Goal: Task Accomplishment & Management: Use online tool/utility

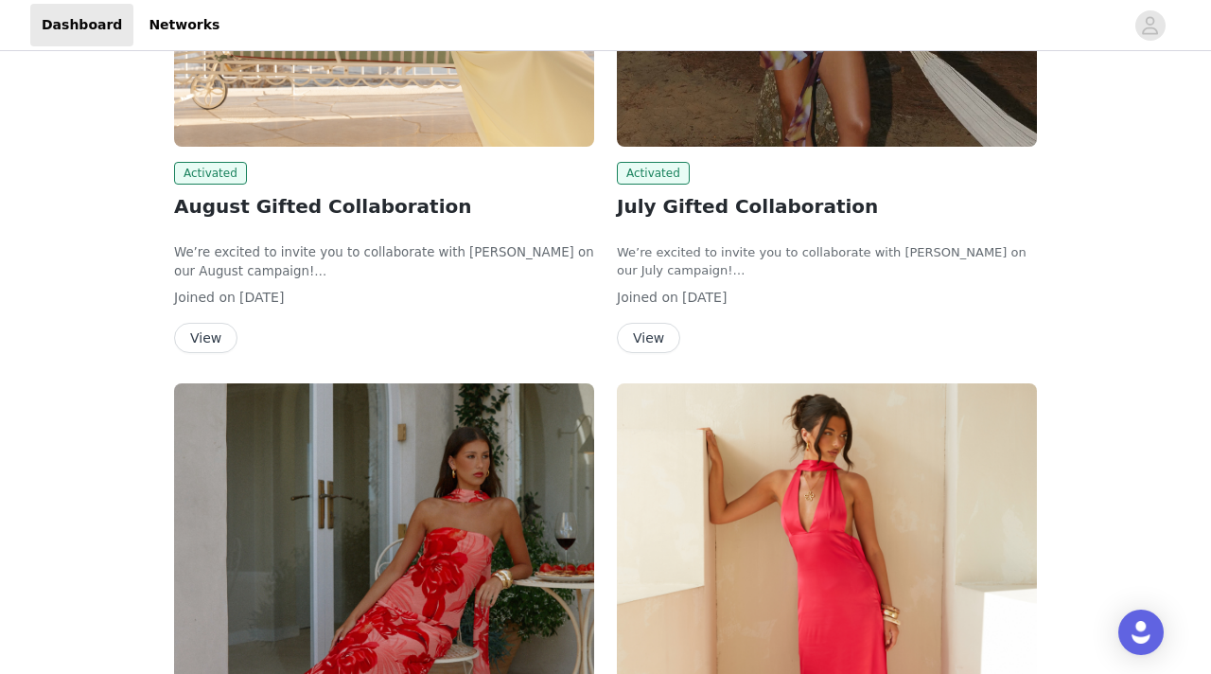
scroll to position [485, 0]
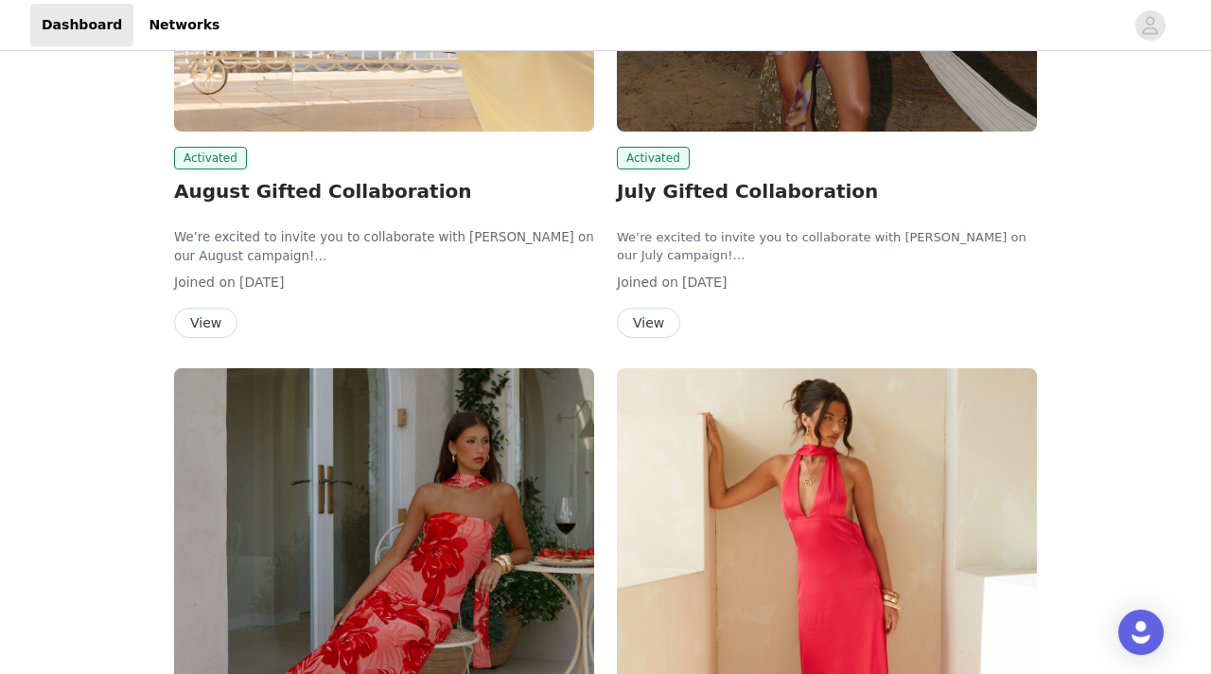
click at [635, 322] on button "View" at bounding box center [648, 323] width 63 height 30
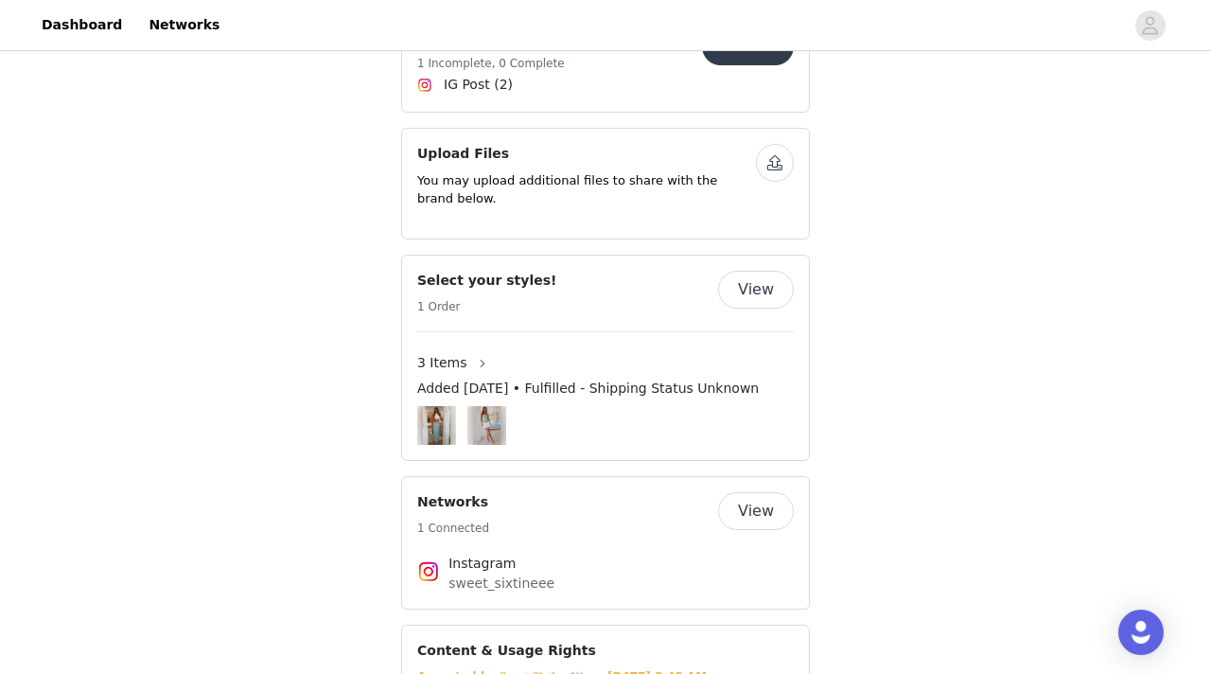
scroll to position [787, 0]
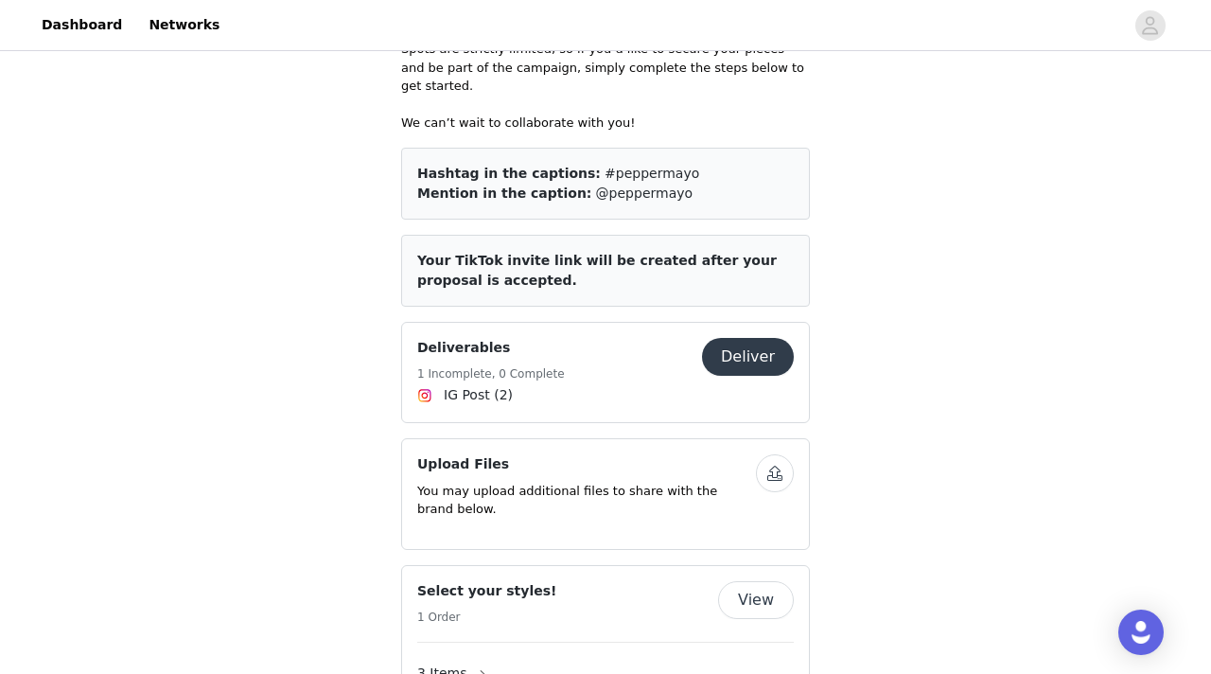
click at [733, 344] on button "Deliver" at bounding box center [748, 357] width 92 height 38
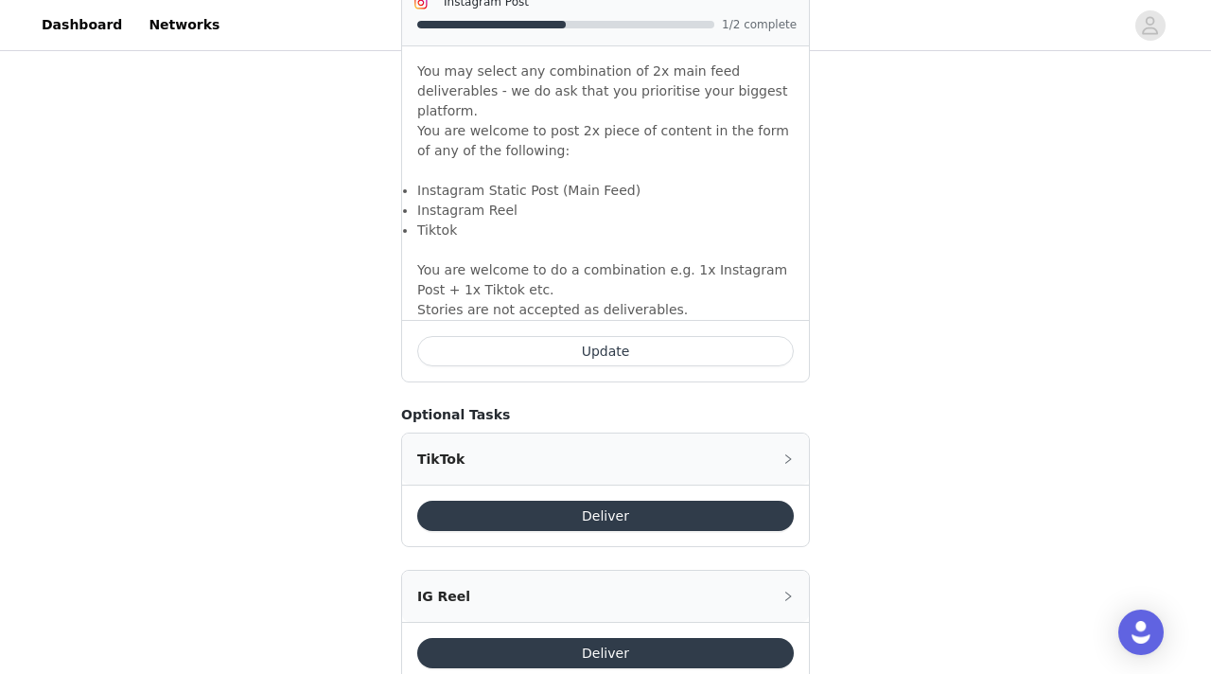
scroll to position [1401, 0]
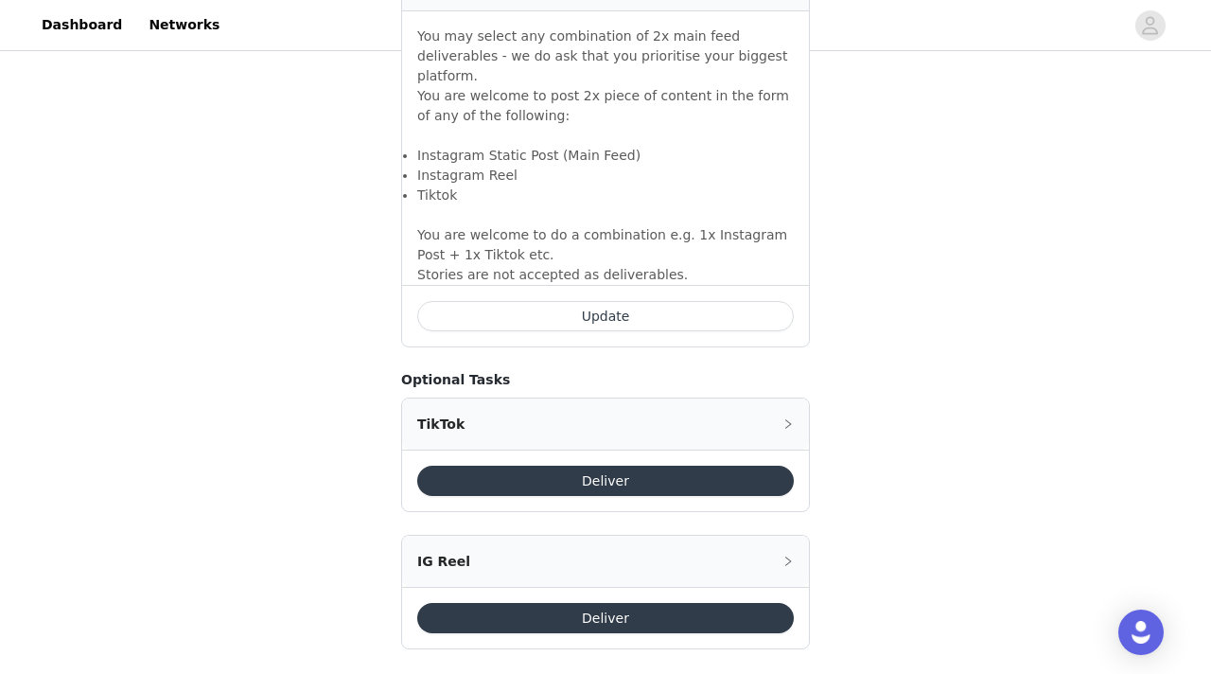
click at [707, 301] on button "Update" at bounding box center [605, 316] width 377 height 30
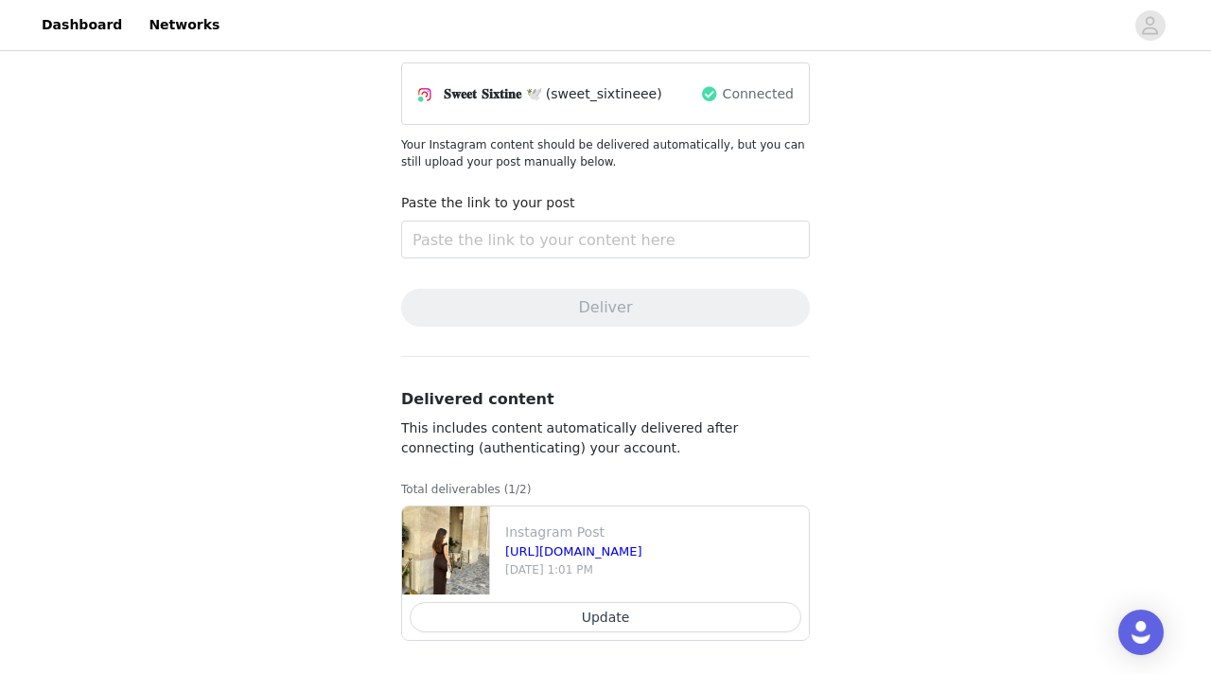
scroll to position [149, 0]
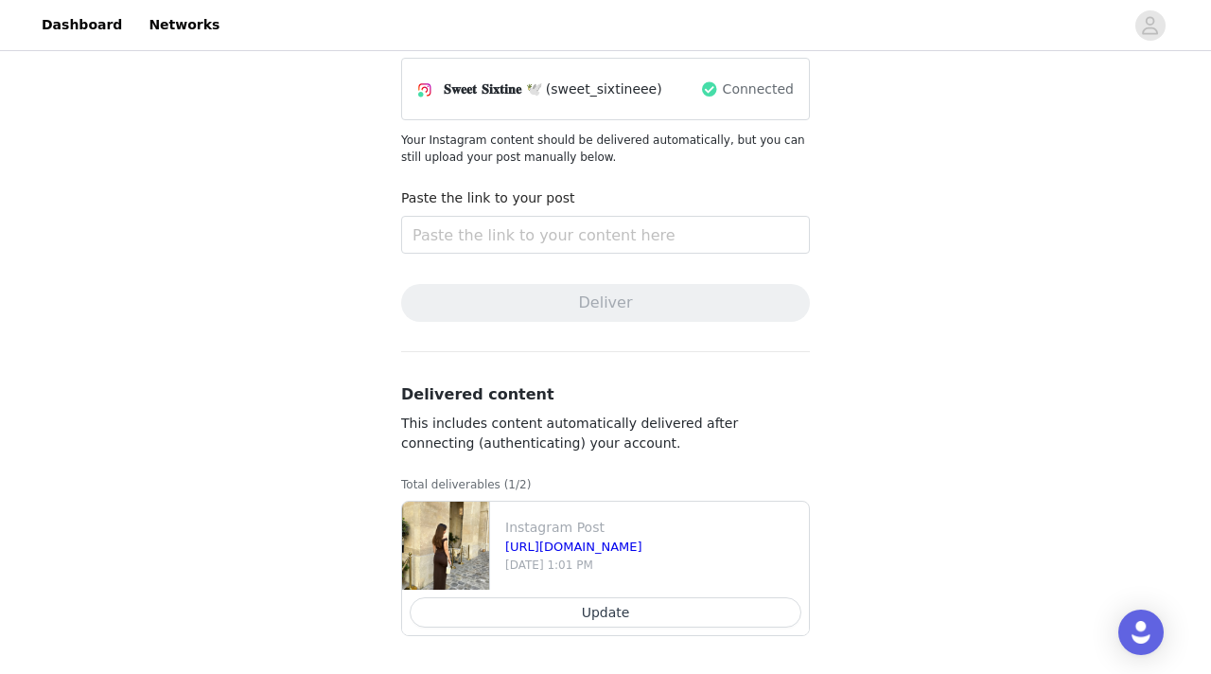
click at [648, 618] on button "Update" at bounding box center [606, 612] width 392 height 30
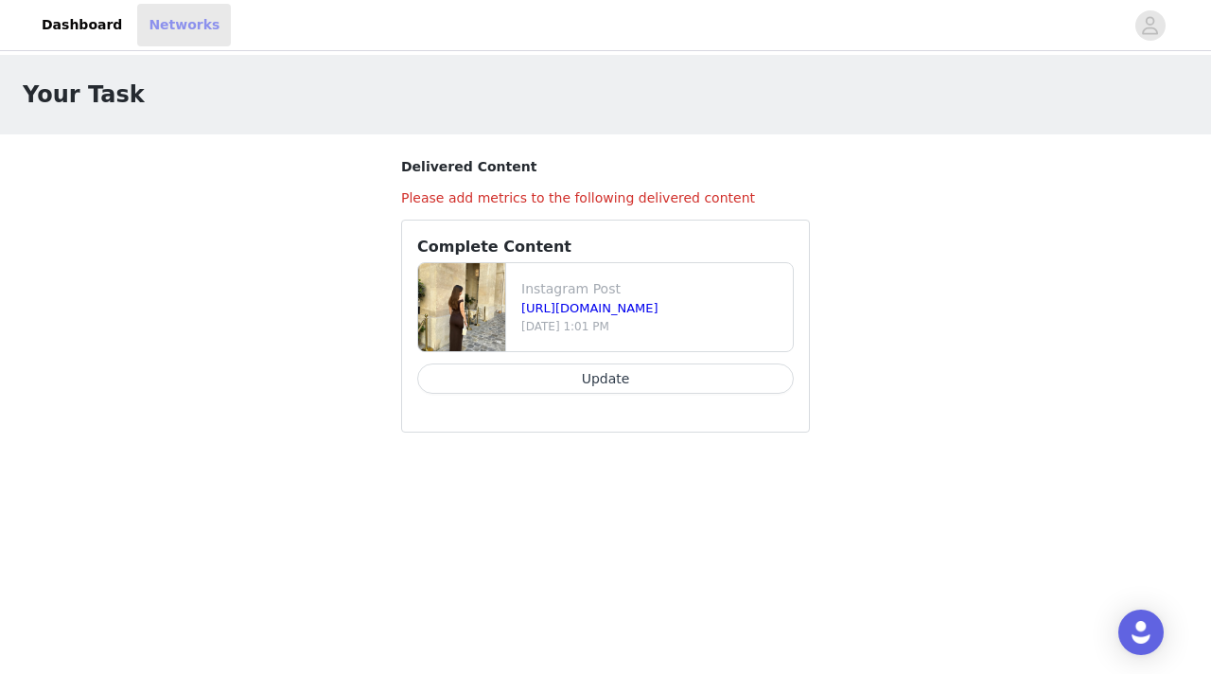
click at [158, 22] on link "Networks" at bounding box center [184, 25] width 94 height 43
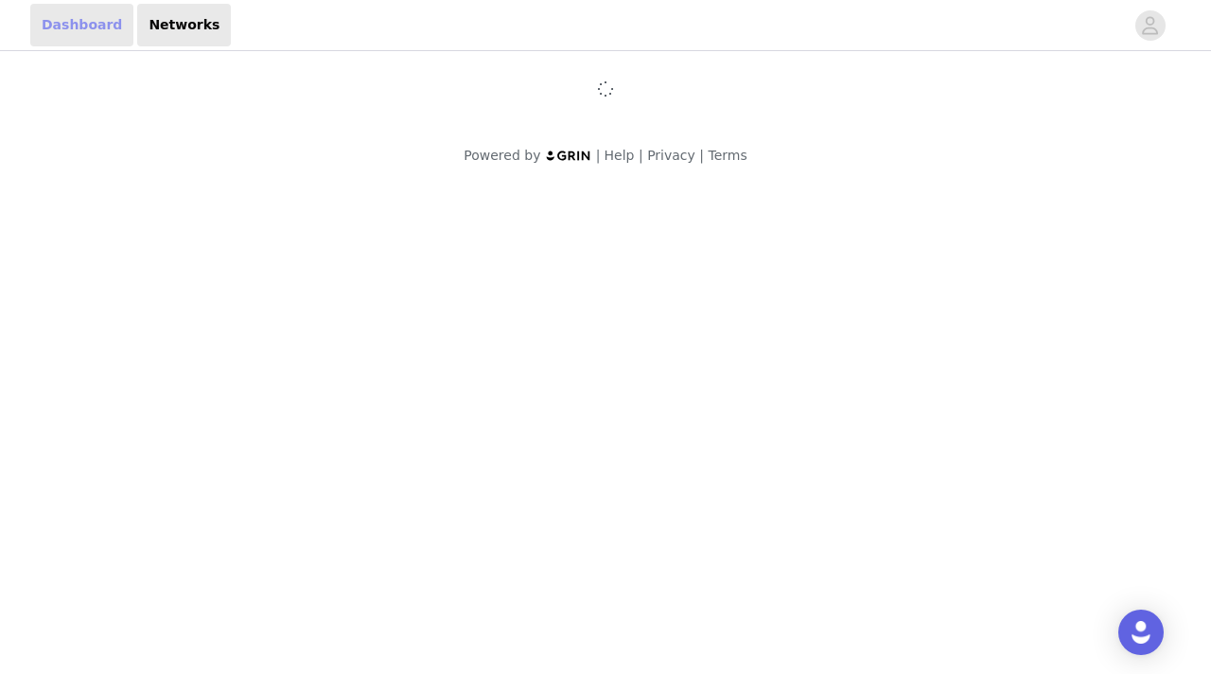
click at [57, 18] on link "Dashboard" at bounding box center [81, 25] width 103 height 43
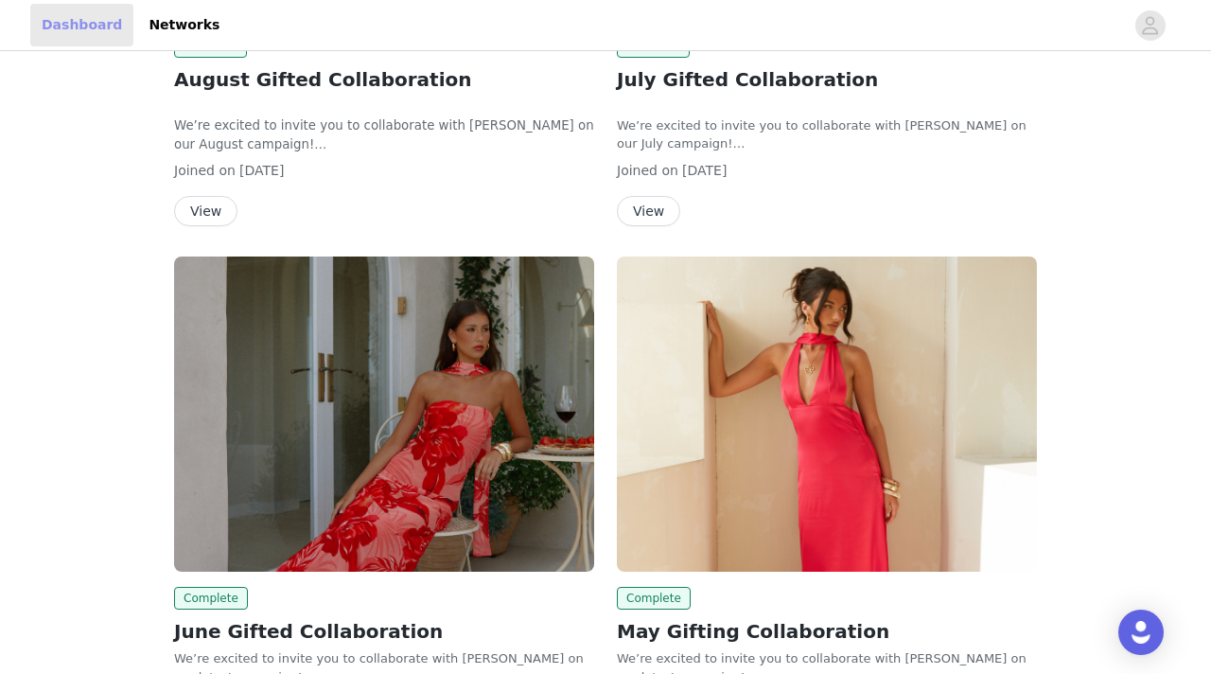
scroll to position [598, 0]
click at [656, 211] on button "View" at bounding box center [648, 210] width 63 height 30
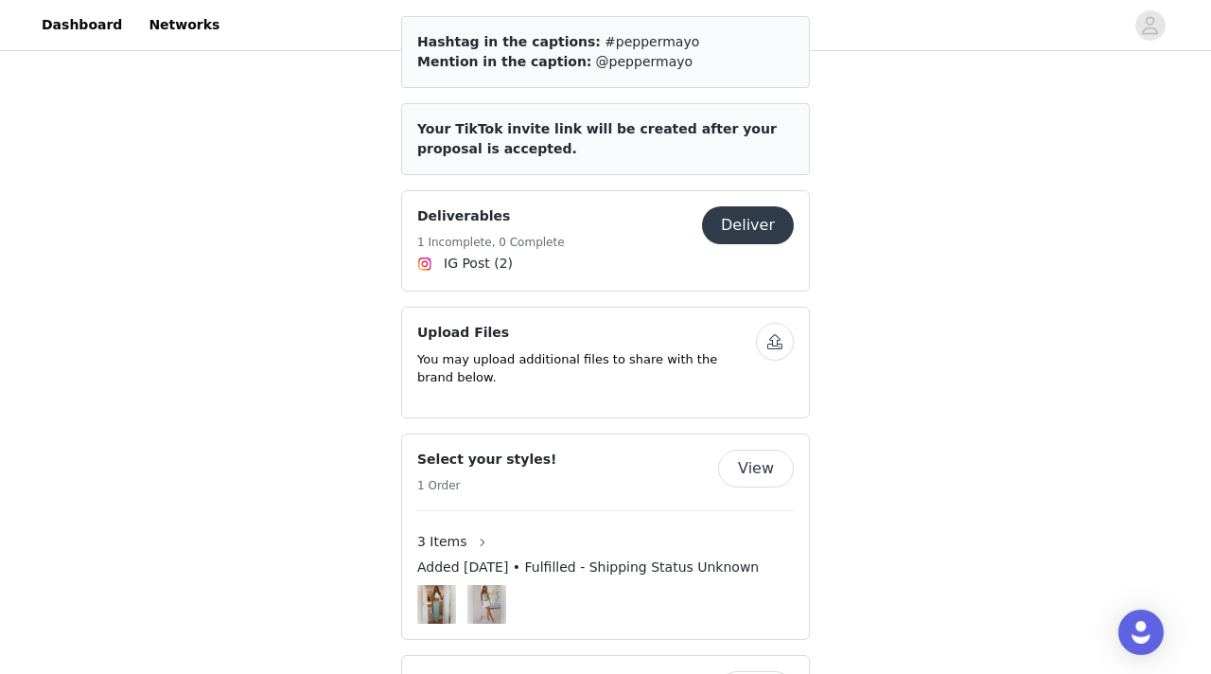
scroll to position [924, 0]
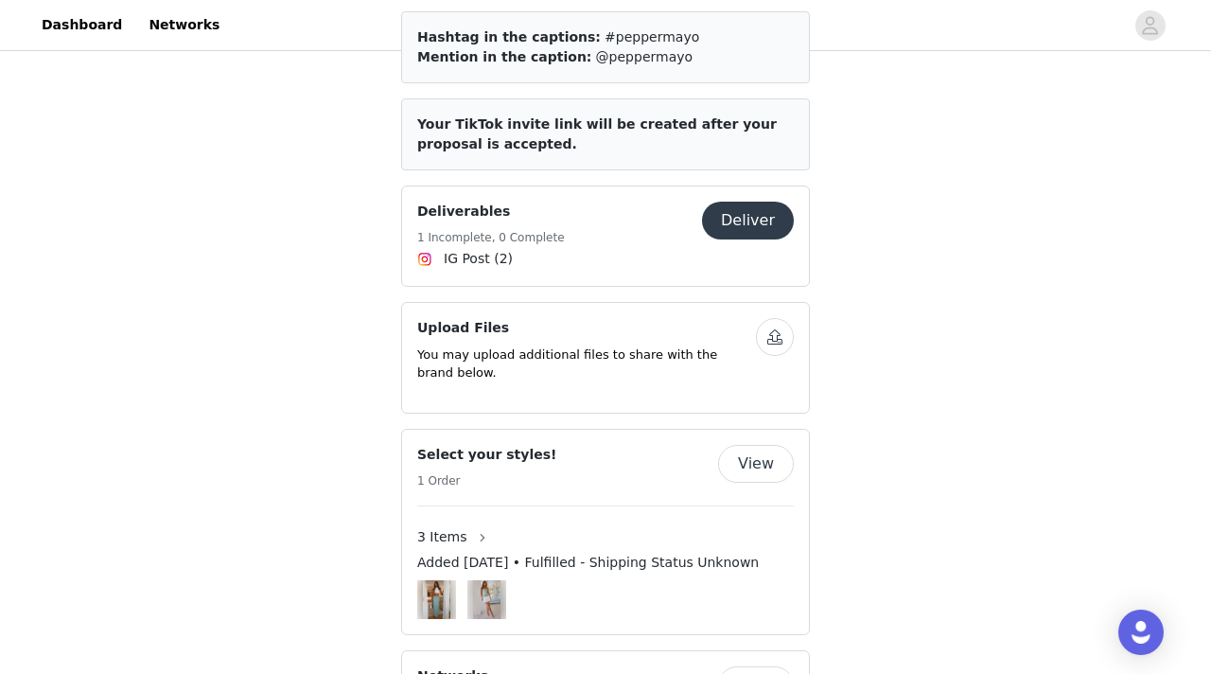
click at [733, 202] on button "Deliver" at bounding box center [748, 221] width 92 height 38
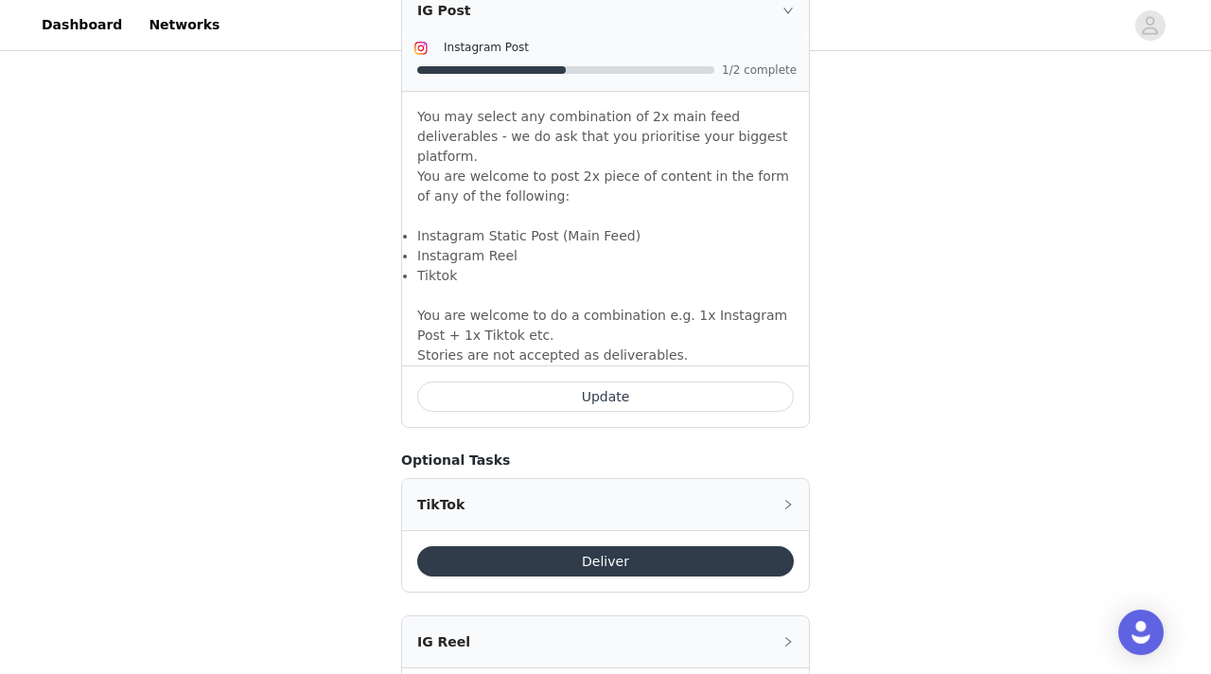
scroll to position [1401, 0]
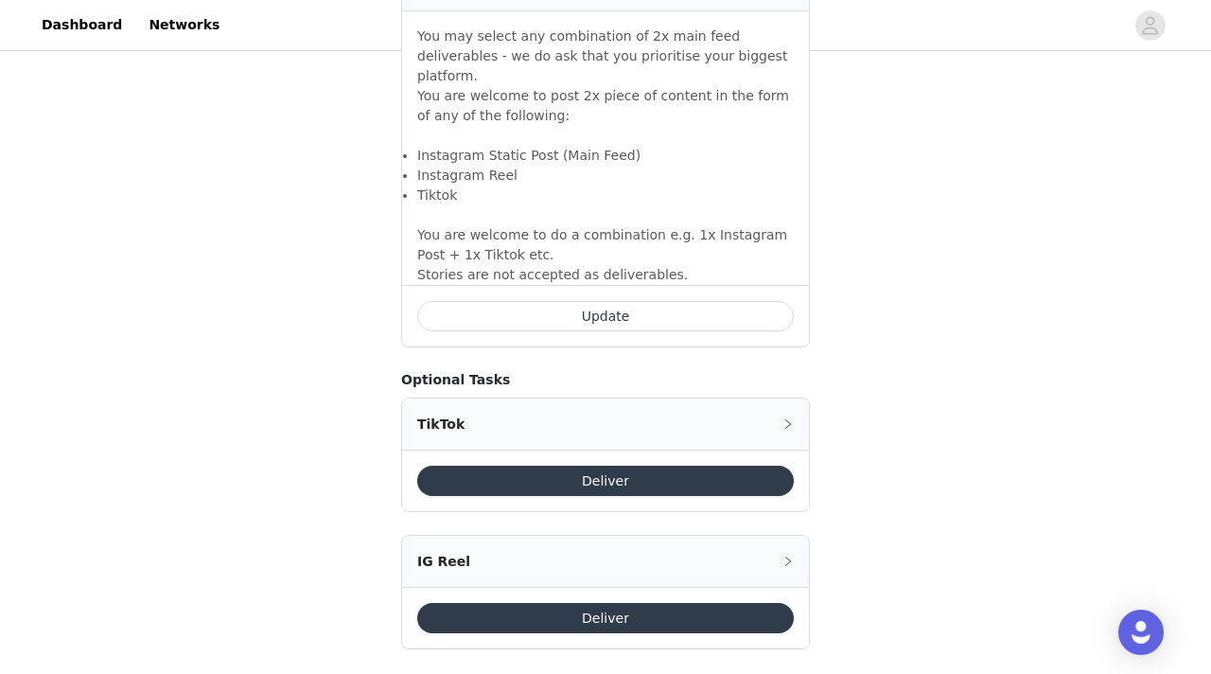
click at [711, 603] on button "Deliver" at bounding box center [605, 618] width 377 height 30
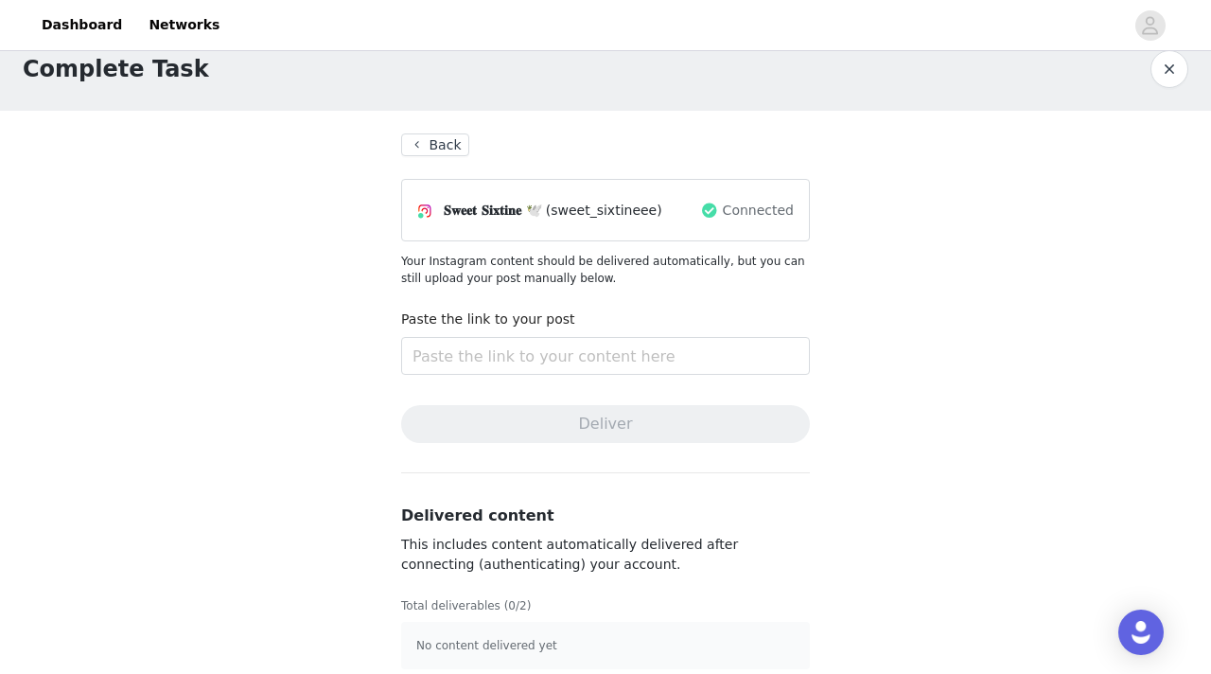
scroll to position [45, 0]
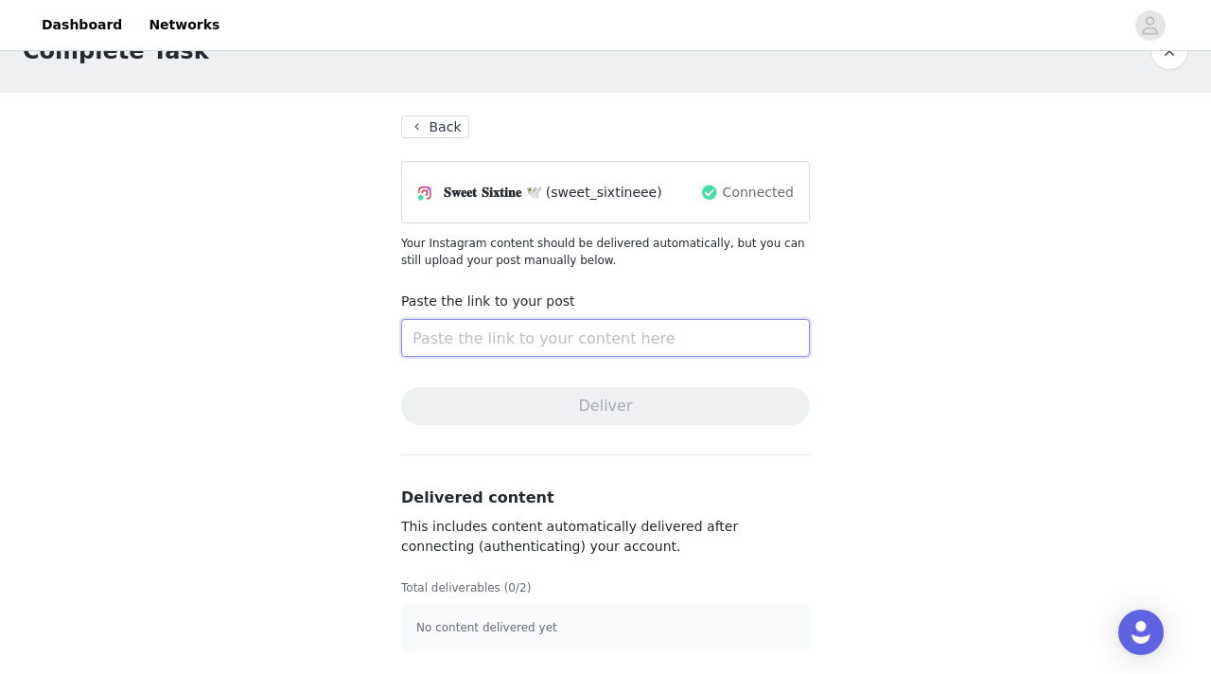
click at [556, 321] on input "text" at bounding box center [605, 338] width 409 height 38
paste input "[URL][DOMAIN_NAME]"
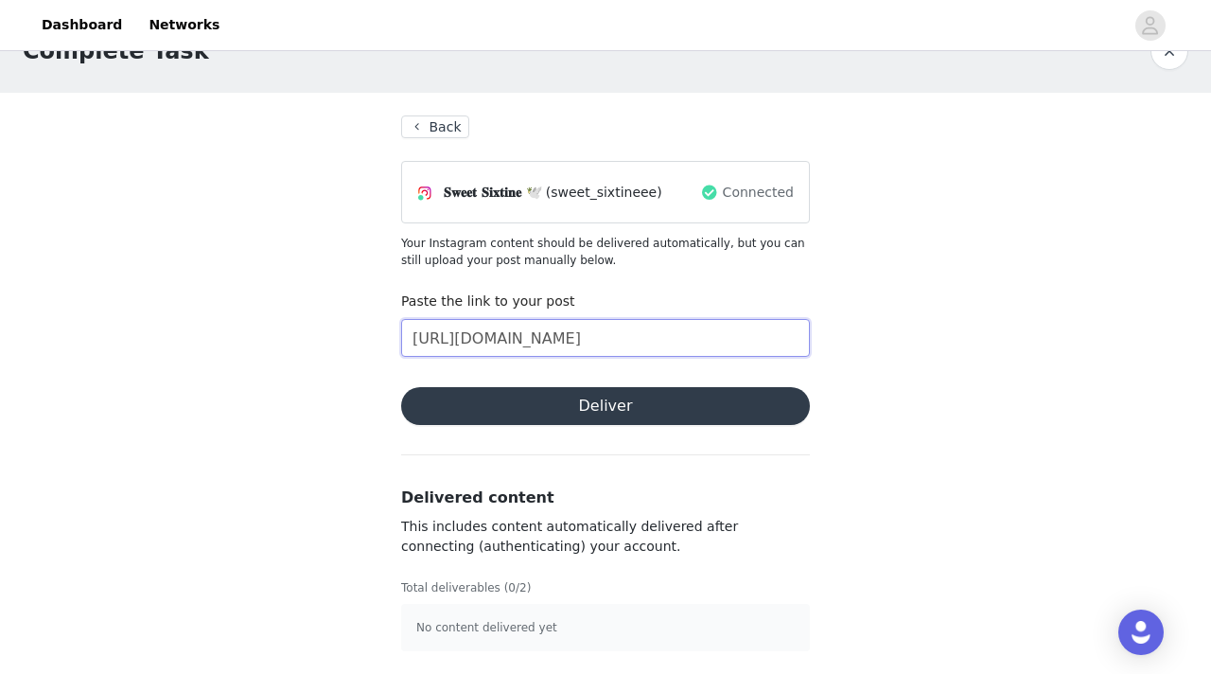
type input "[URL][DOMAIN_NAME]"
click at [660, 405] on button "Deliver" at bounding box center [605, 406] width 409 height 38
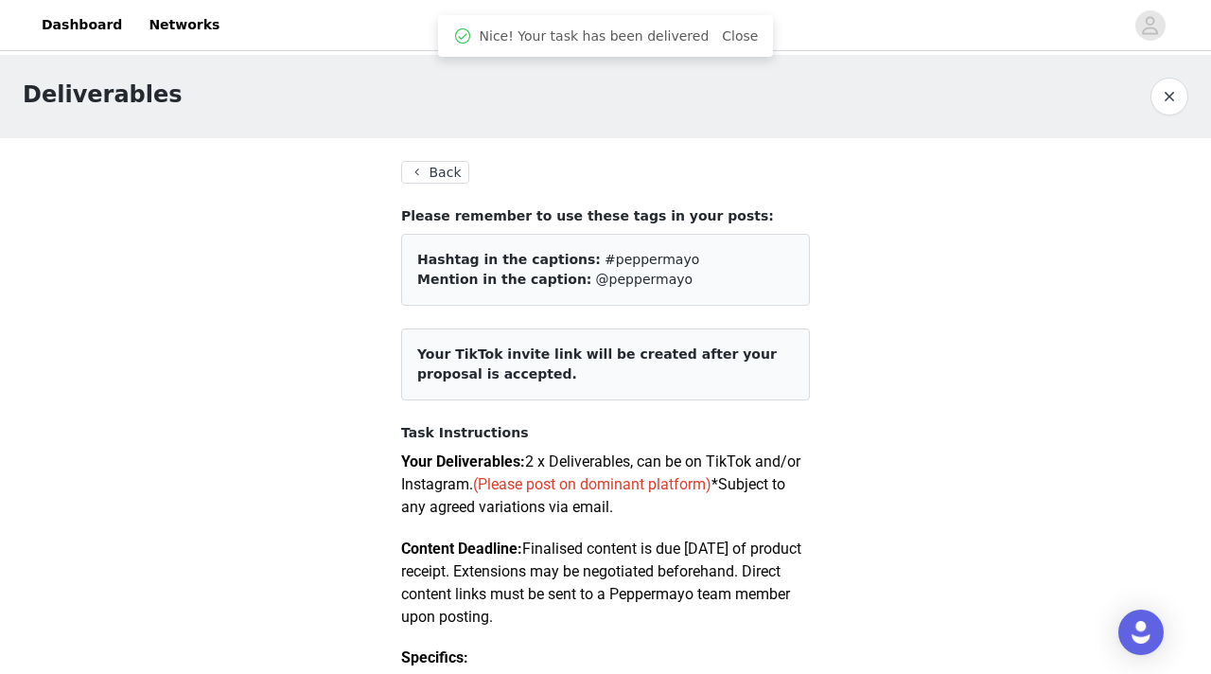
scroll to position [4, 0]
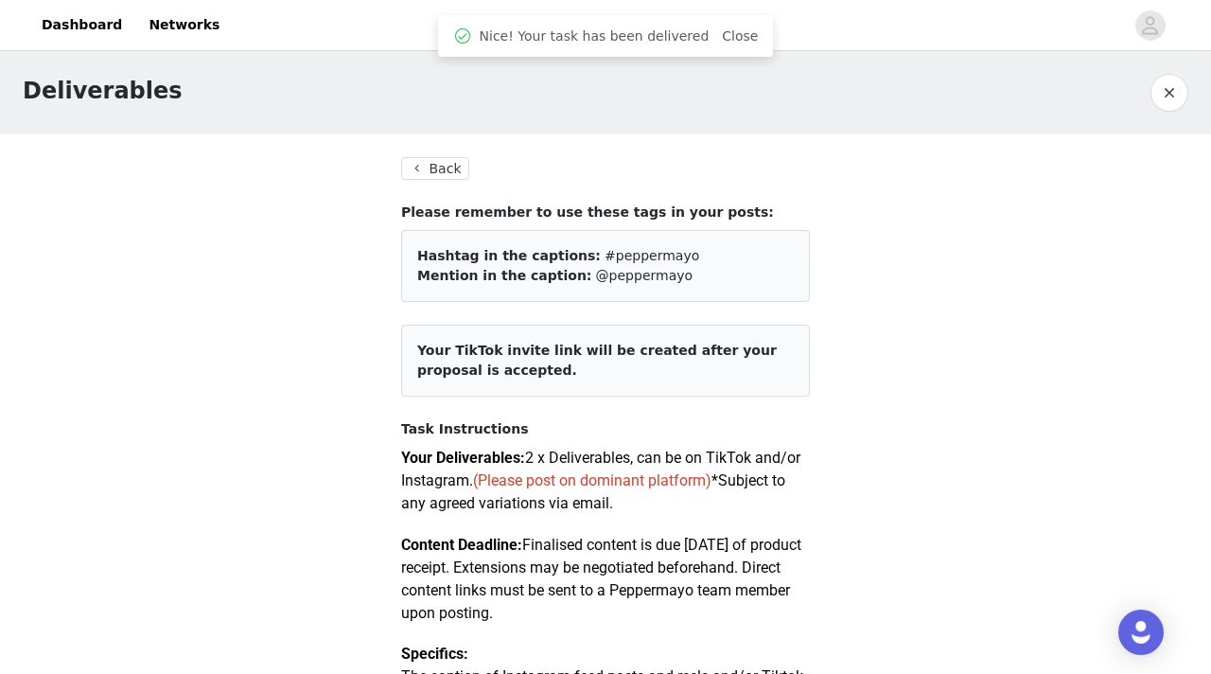
click at [451, 157] on button "Back" at bounding box center [435, 168] width 68 height 23
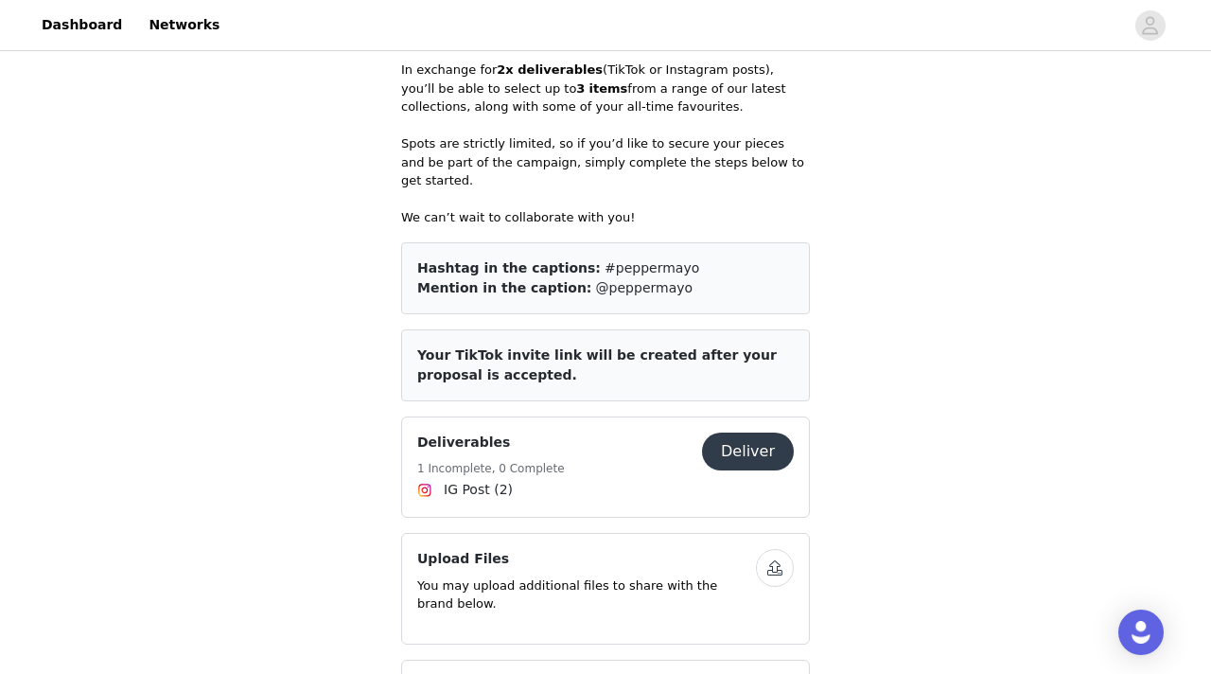
scroll to position [814, 0]
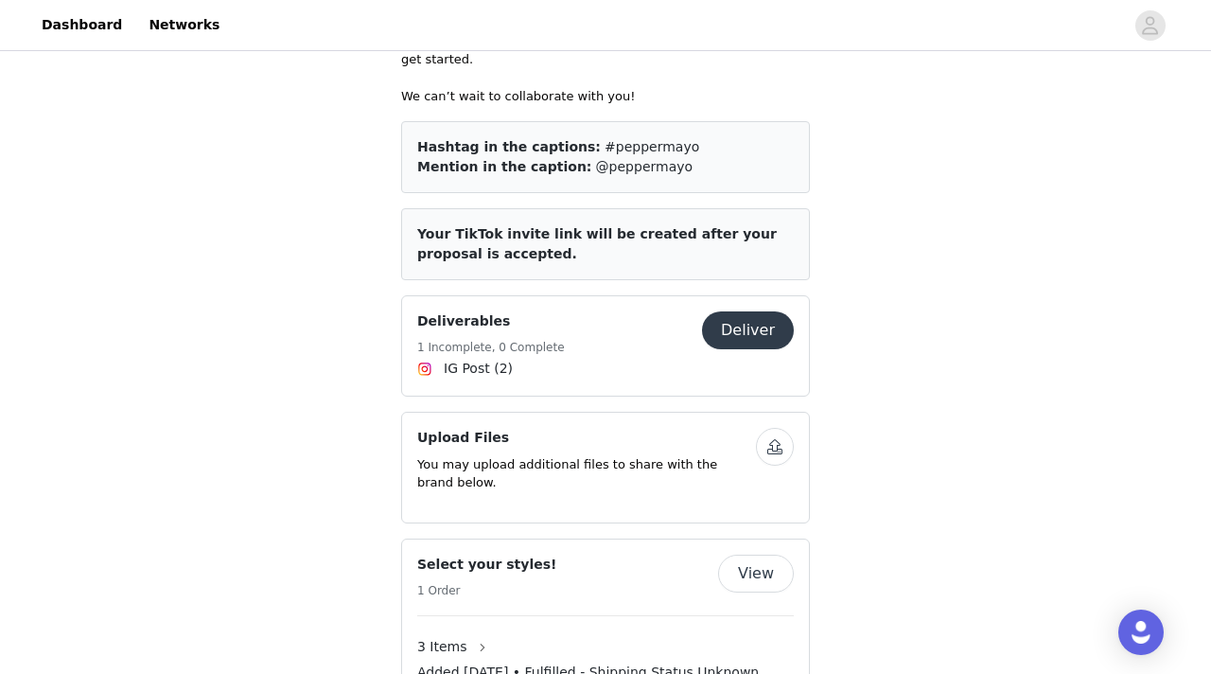
click at [738, 322] on button "Deliver" at bounding box center [748, 330] width 92 height 38
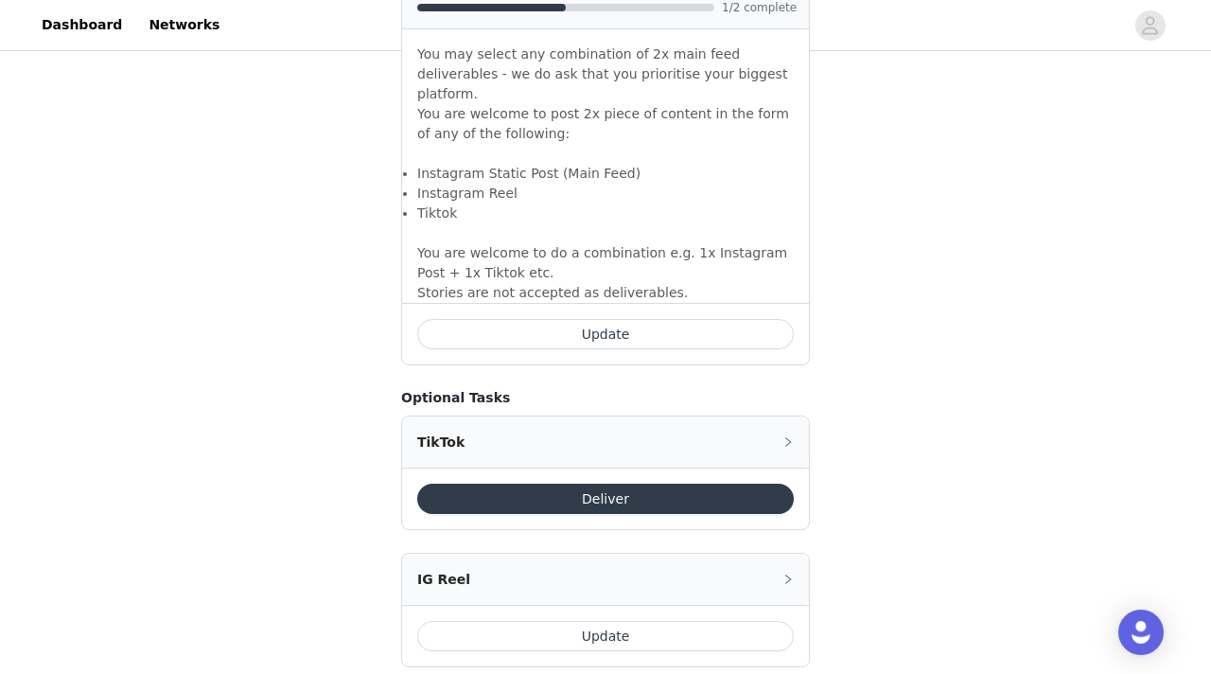
scroll to position [1401, 0]
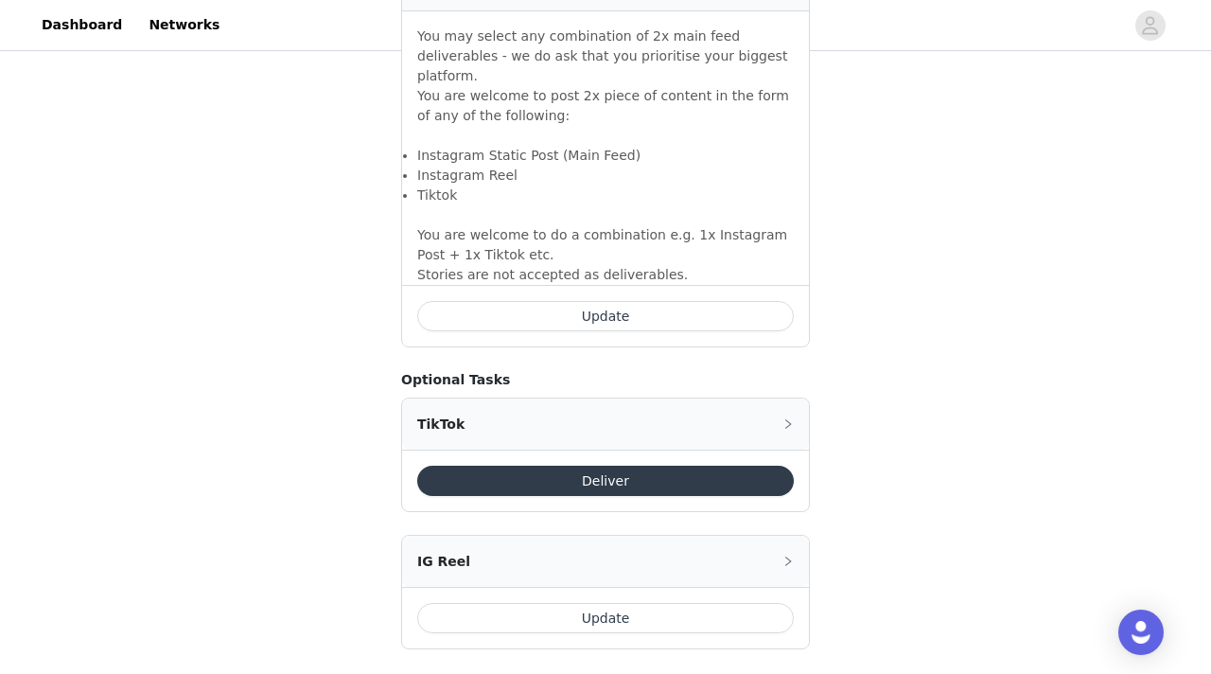
click at [673, 301] on button "Update" at bounding box center [605, 316] width 377 height 30
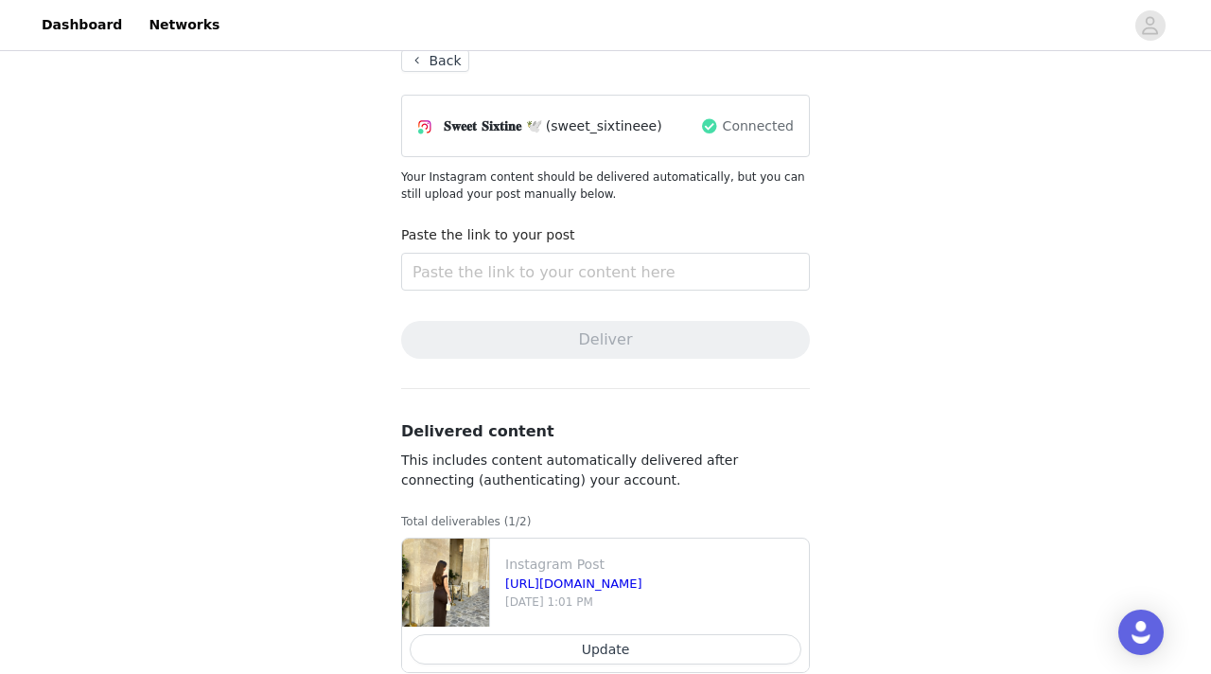
scroll to position [138, 0]
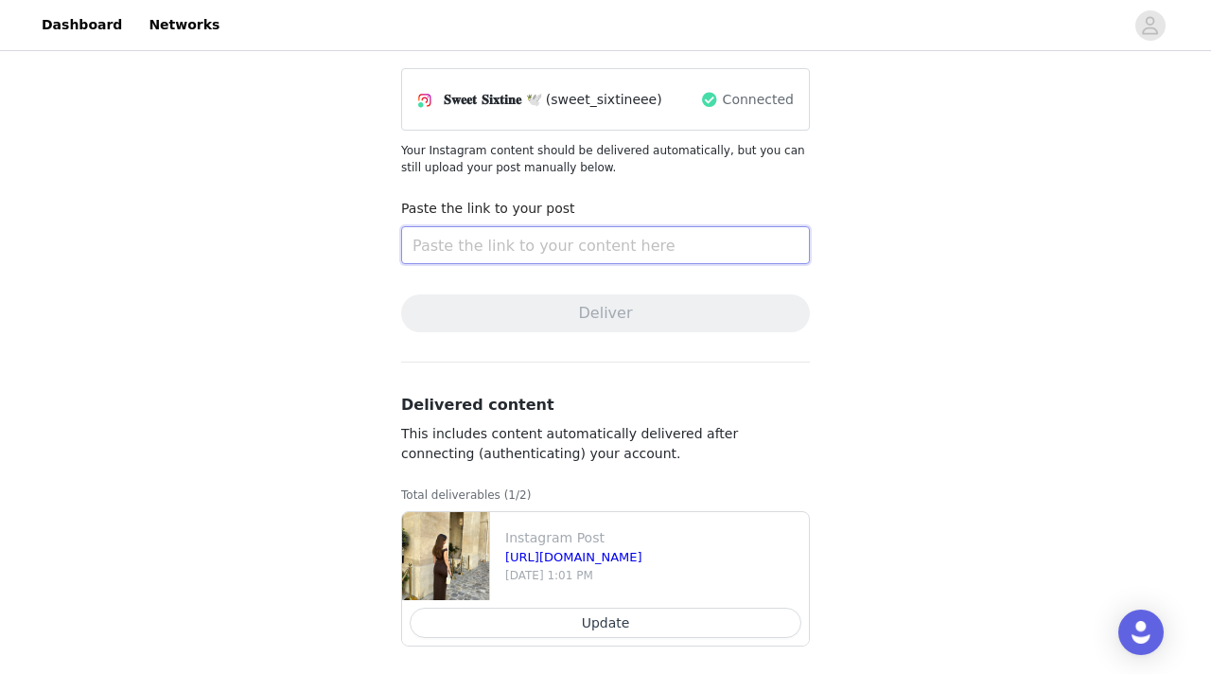
click at [650, 233] on input "text" at bounding box center [605, 245] width 409 height 38
paste input "[URL][DOMAIN_NAME]"
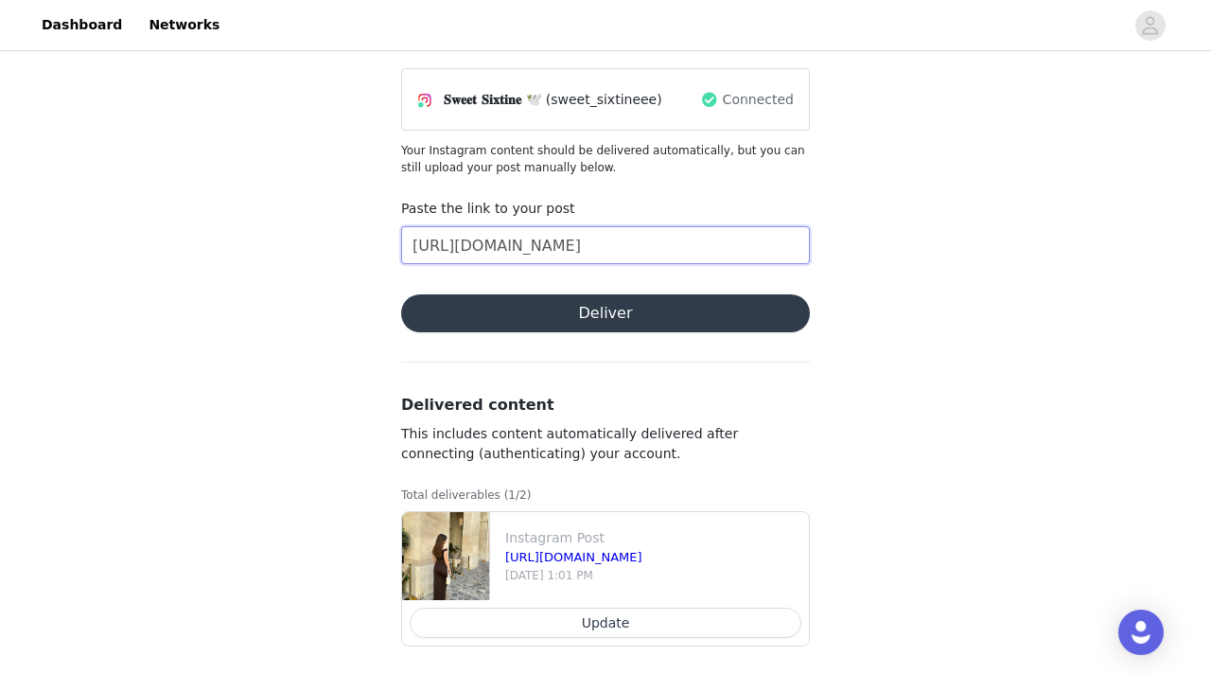
type input "[URL][DOMAIN_NAME]"
click at [651, 315] on button "Deliver" at bounding box center [605, 313] width 409 height 38
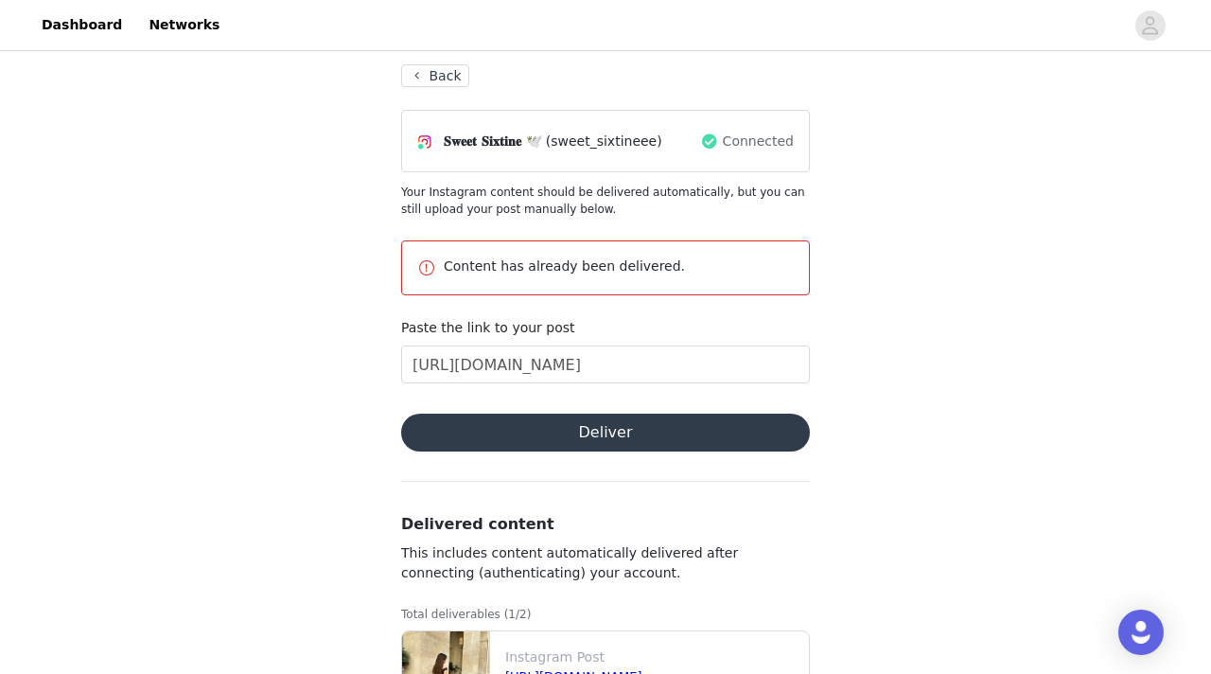
scroll to position [0, 0]
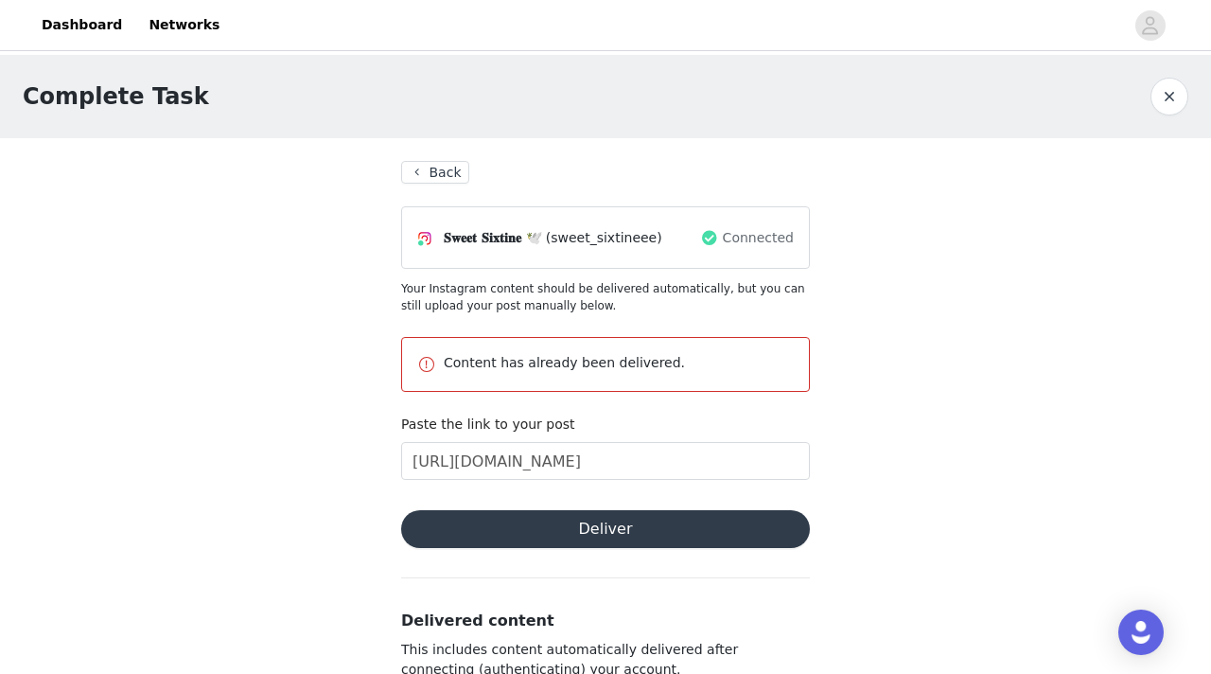
click at [425, 169] on button "Back" at bounding box center [435, 172] width 68 height 23
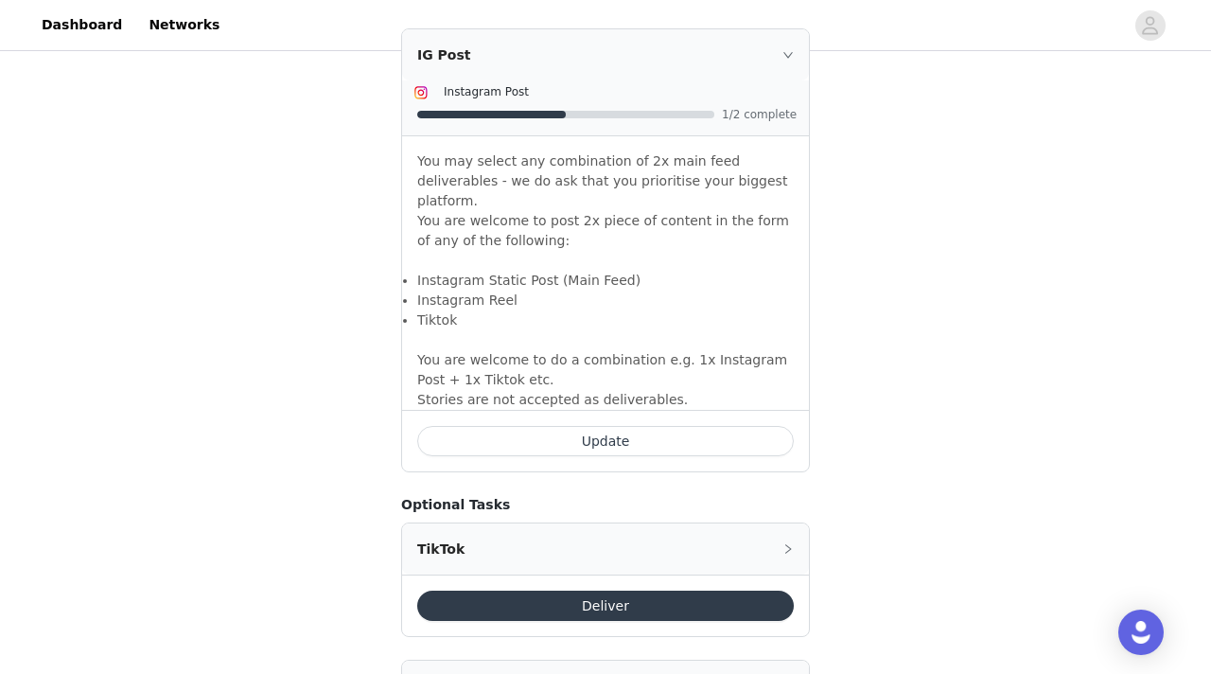
scroll to position [1401, 0]
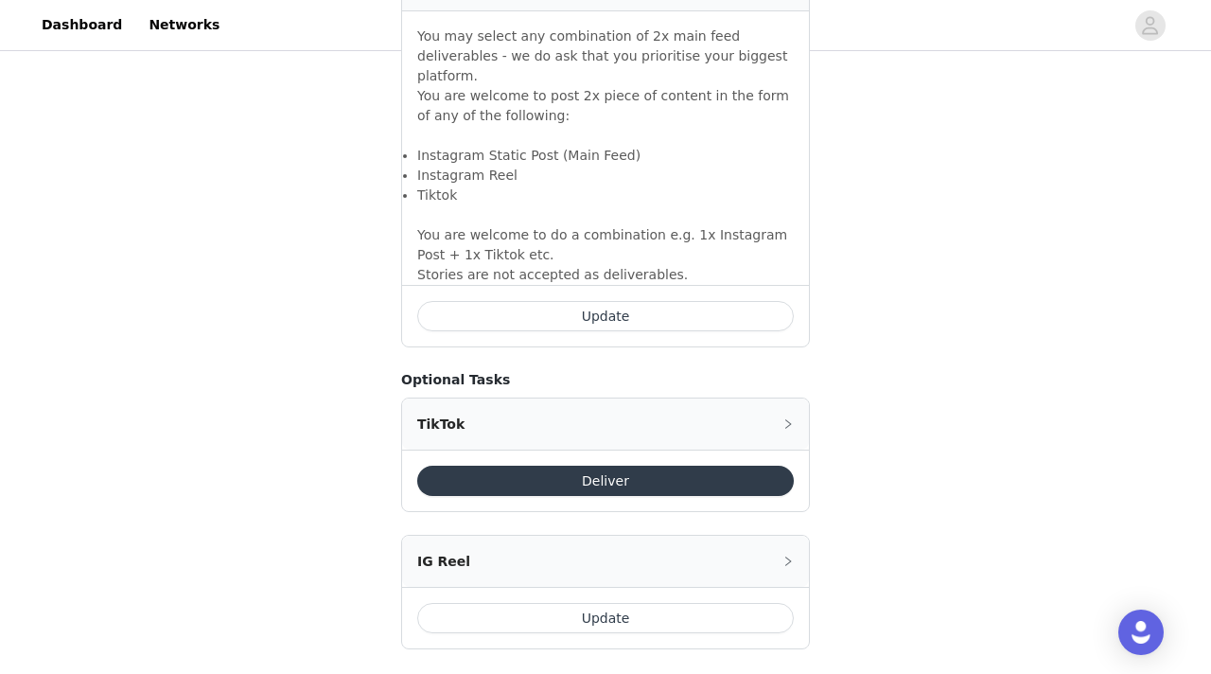
click at [625, 546] on div "IG Reel" at bounding box center [605, 561] width 407 height 51
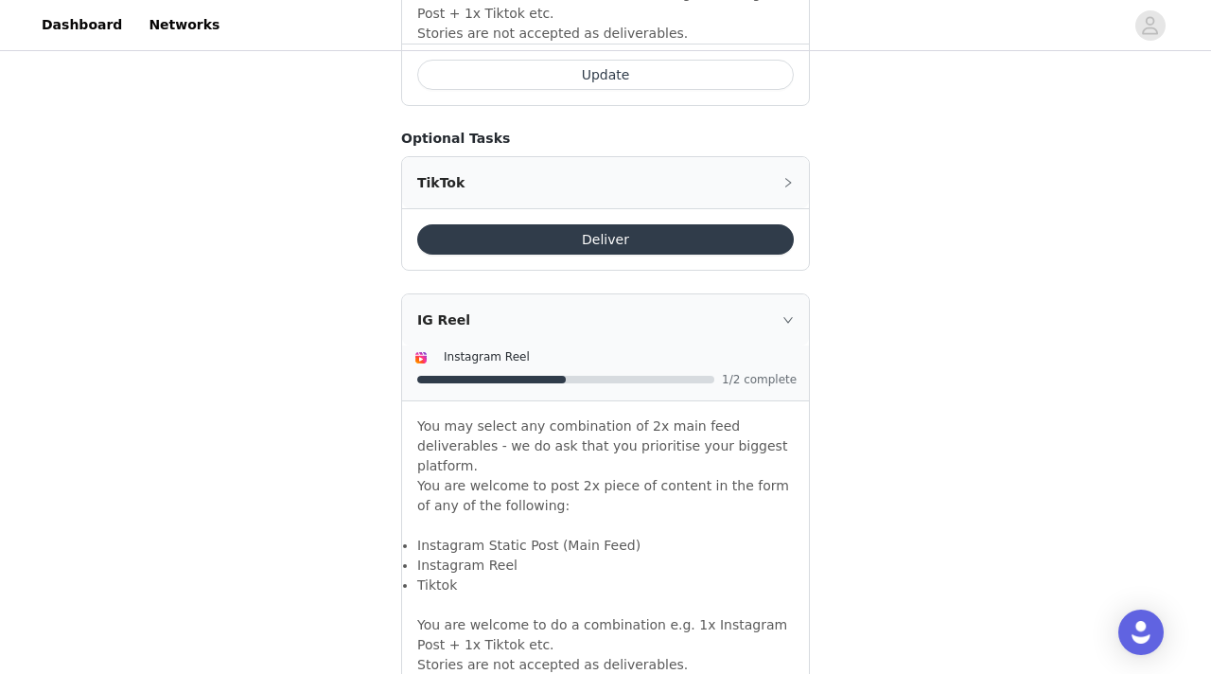
scroll to position [1710, 0]
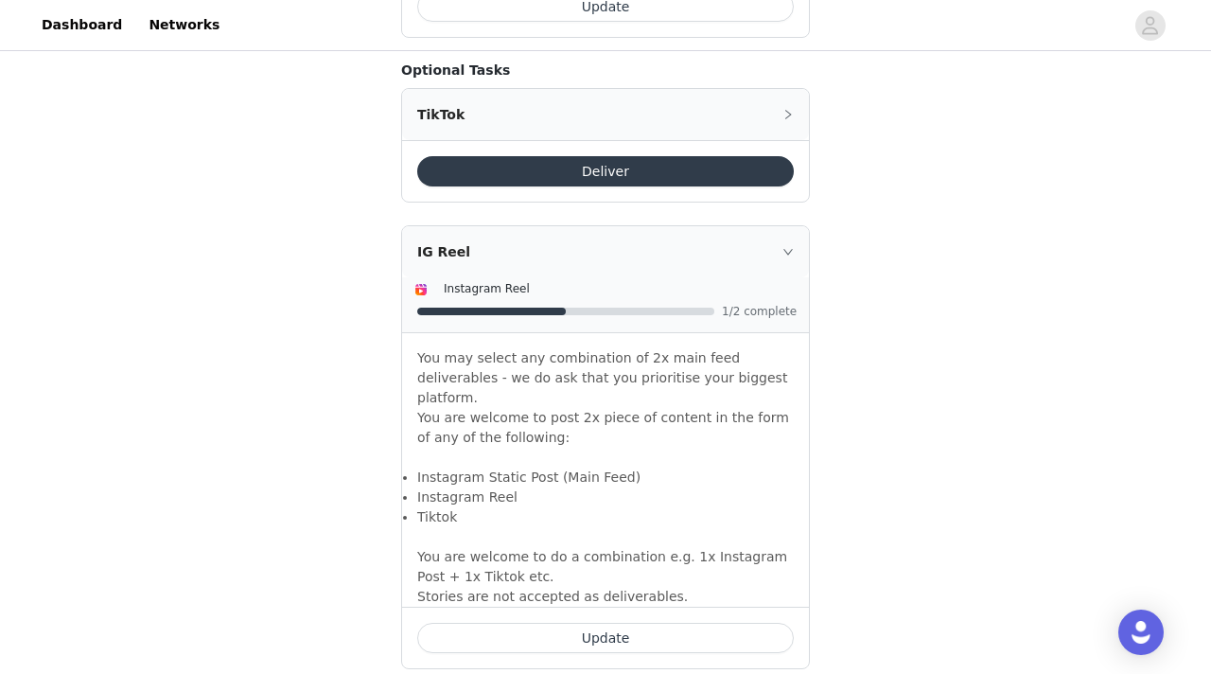
click at [632, 623] on button "Update" at bounding box center [605, 638] width 377 height 30
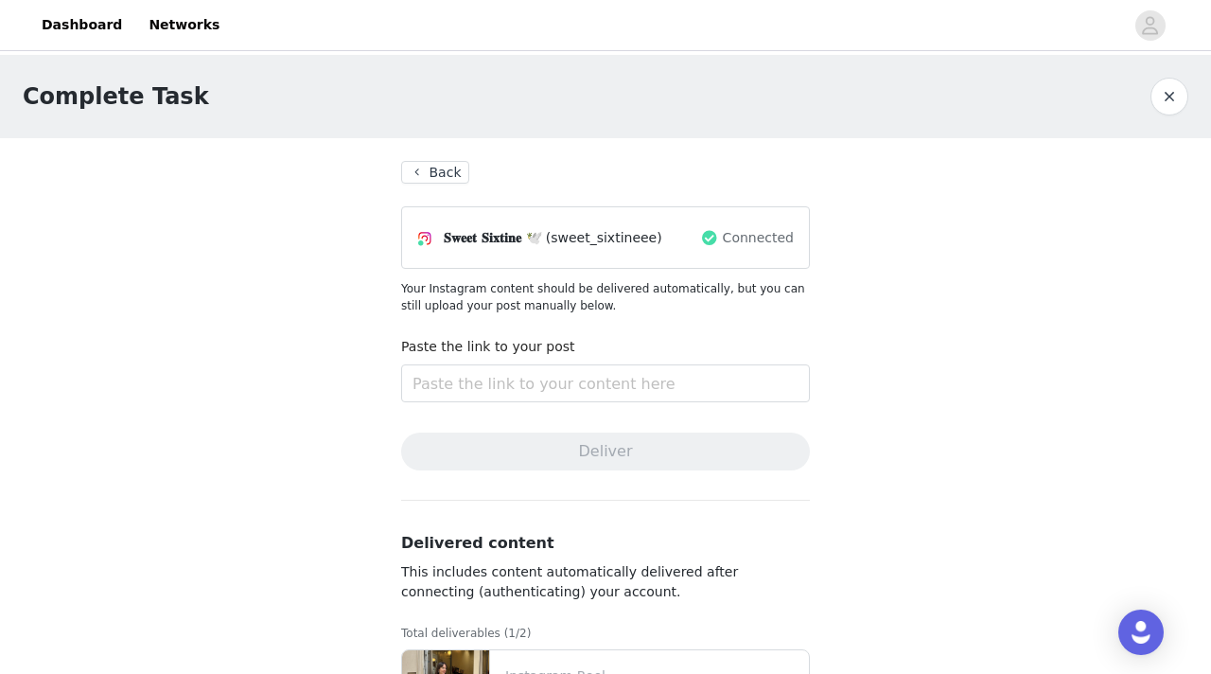
scroll to position [149, 0]
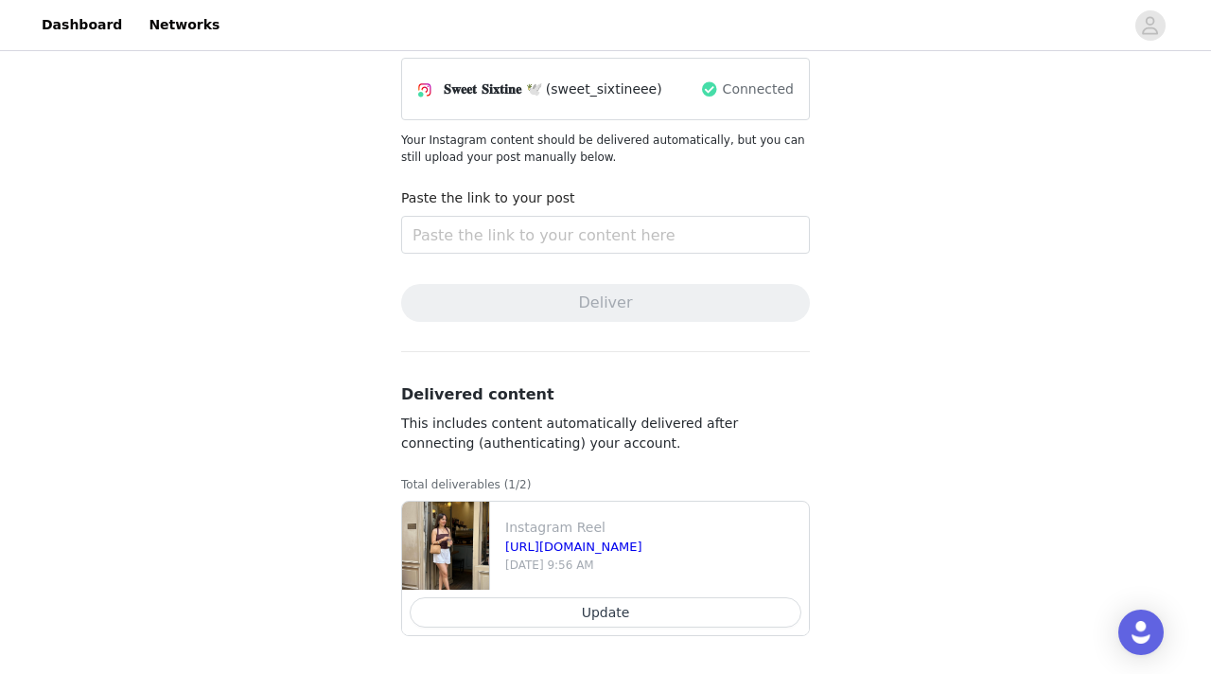
click at [629, 608] on button "Update" at bounding box center [606, 612] width 392 height 30
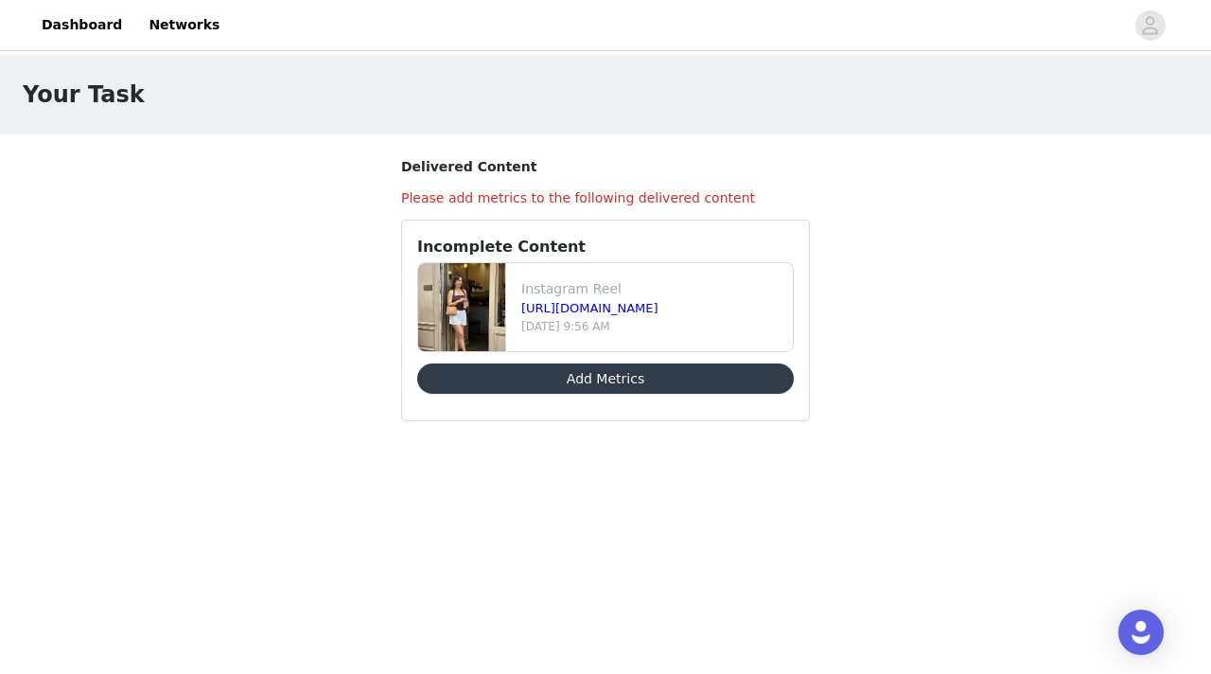
click at [611, 380] on button "Add Metrics" at bounding box center [605, 378] width 377 height 30
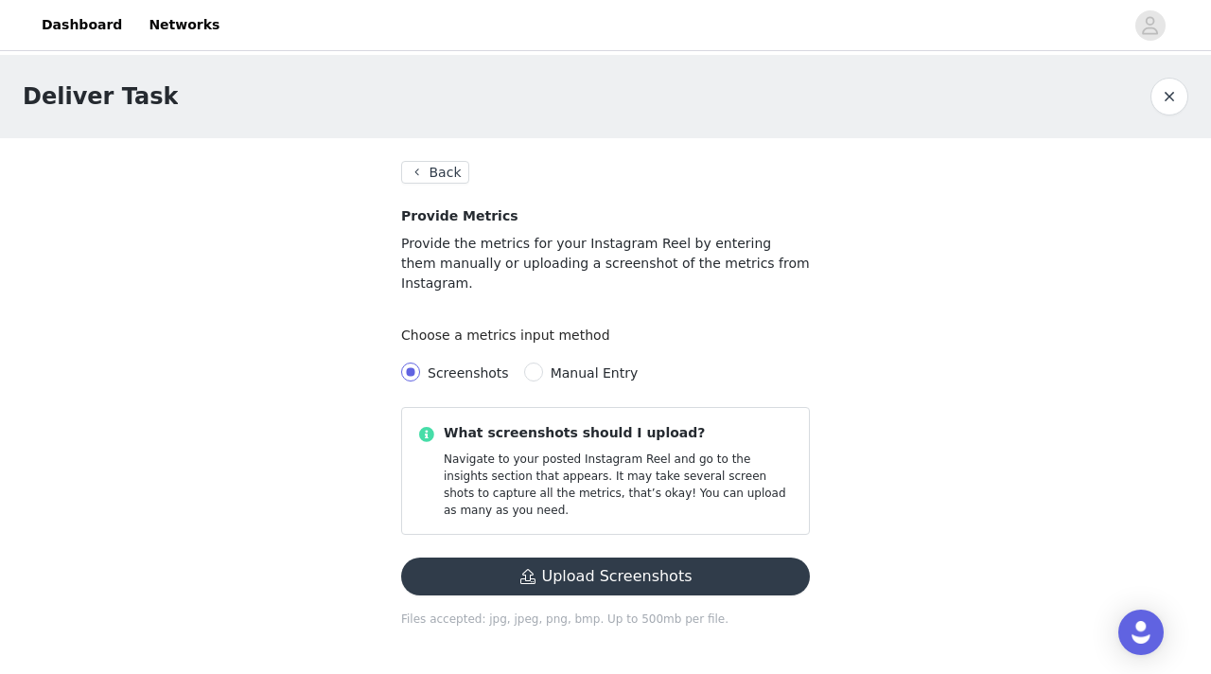
click at [414, 164] on button "Back" at bounding box center [435, 172] width 68 height 23
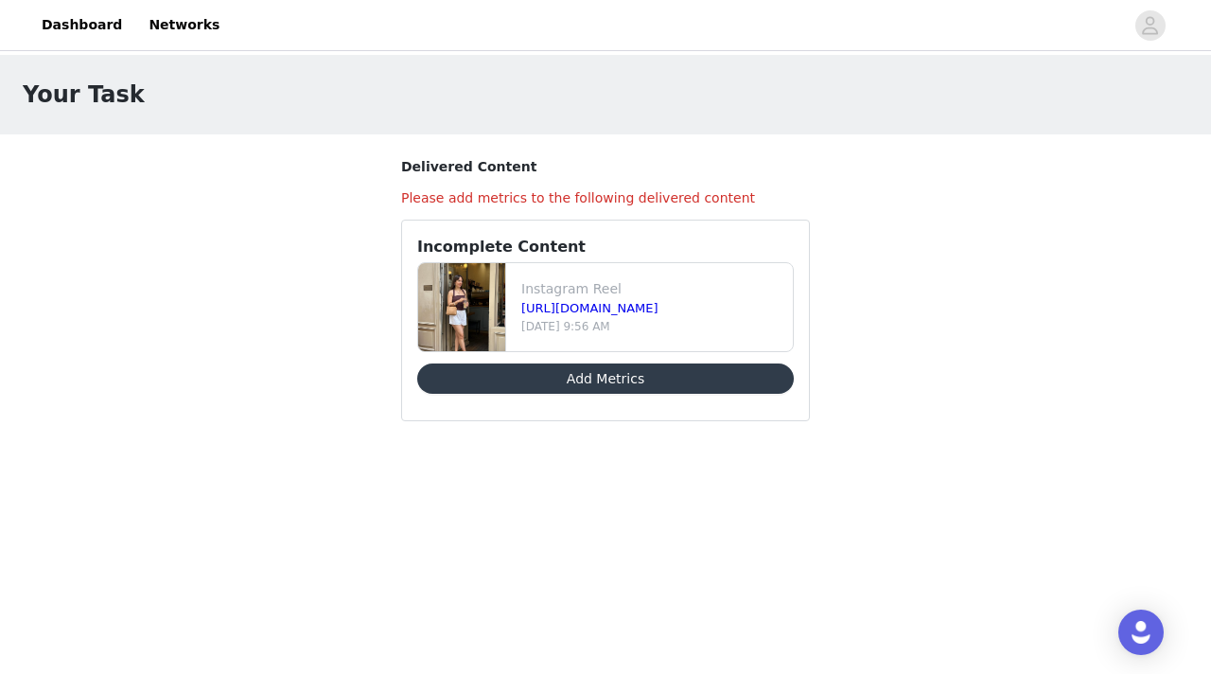
click at [414, 164] on h3 "Delivered Content" at bounding box center [605, 167] width 409 height 20
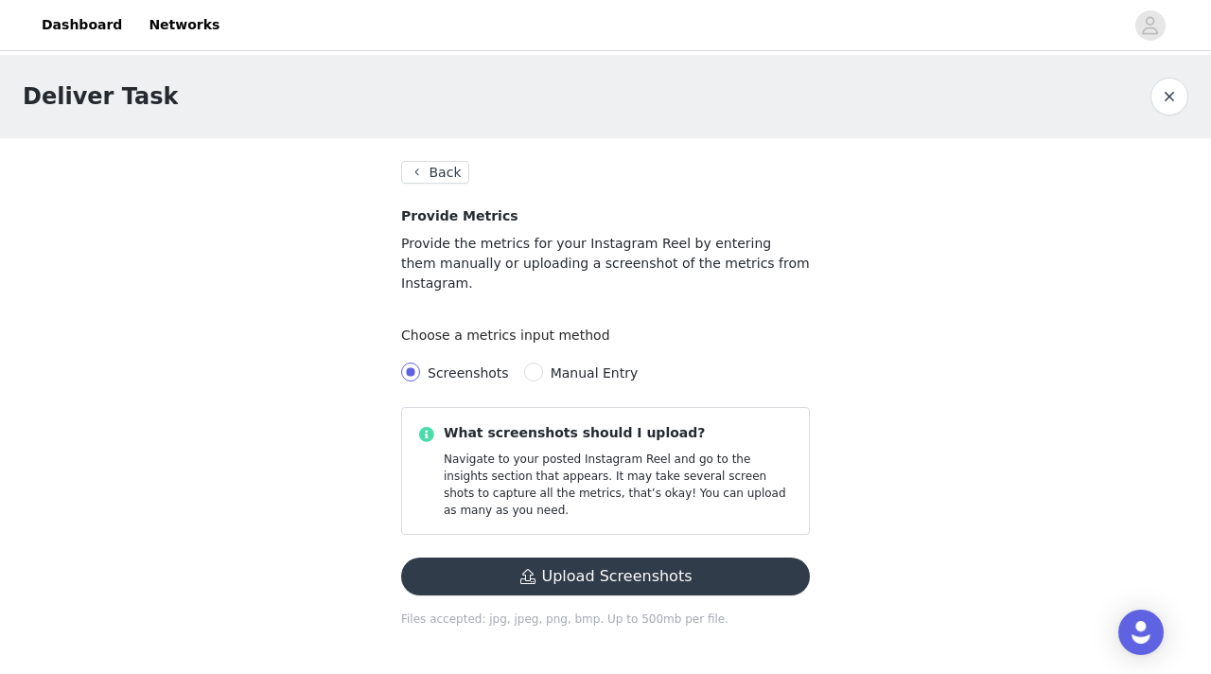
click at [428, 182] on button "Back" at bounding box center [435, 172] width 68 height 23
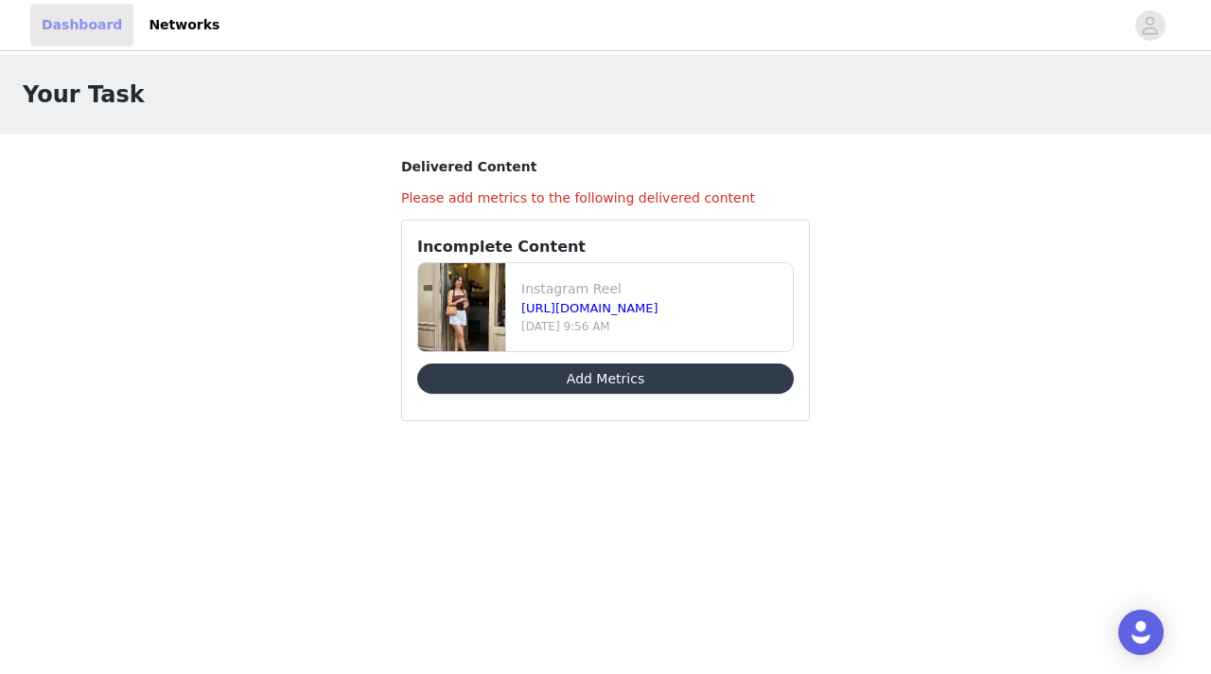
click at [97, 28] on link "Dashboard" at bounding box center [81, 25] width 103 height 43
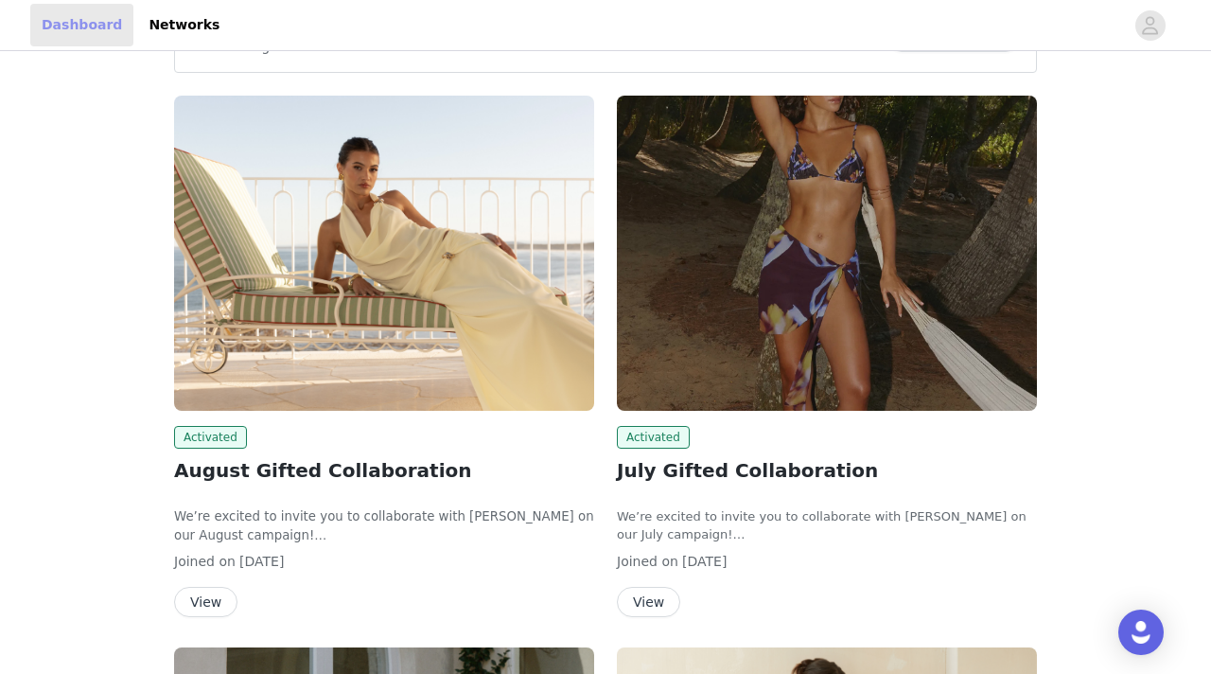
scroll to position [79, 0]
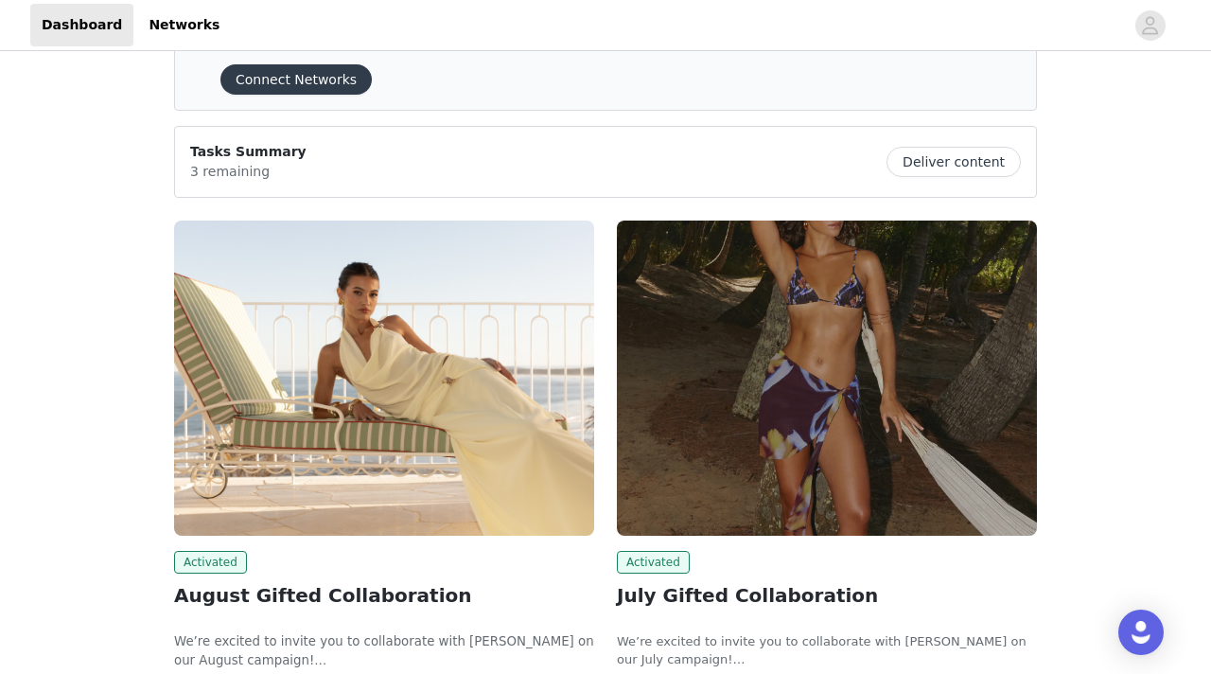
click at [871, 426] on img at bounding box center [827, 378] width 420 height 315
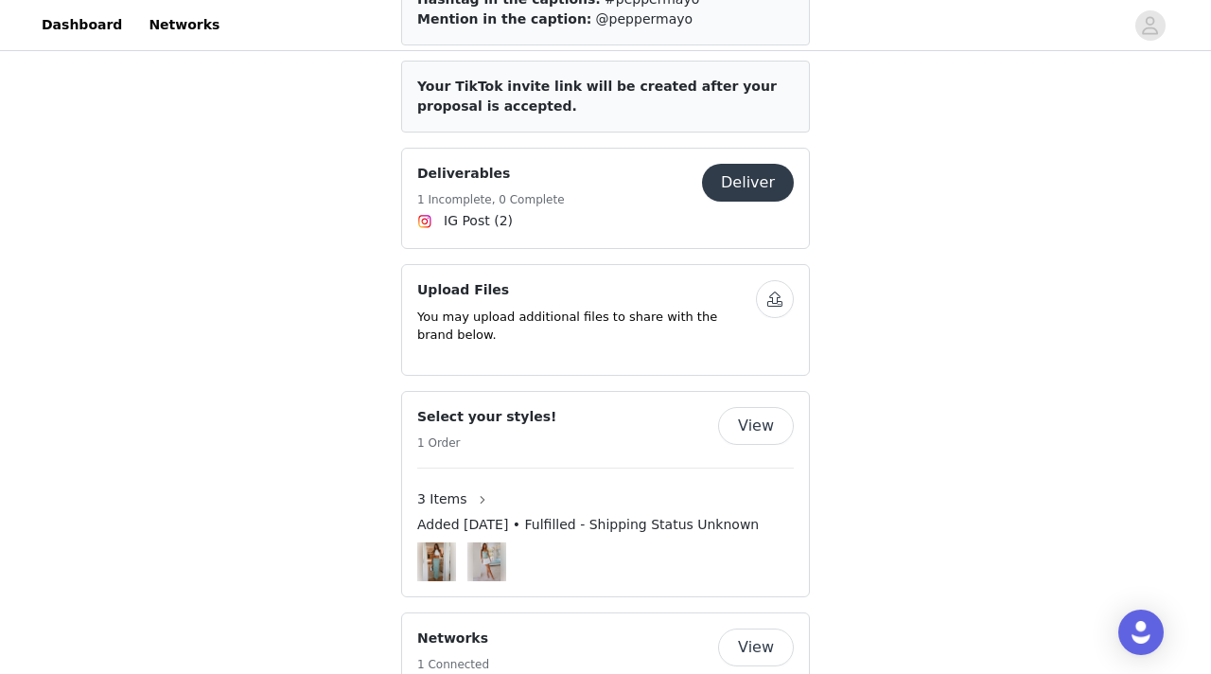
scroll to position [926, 0]
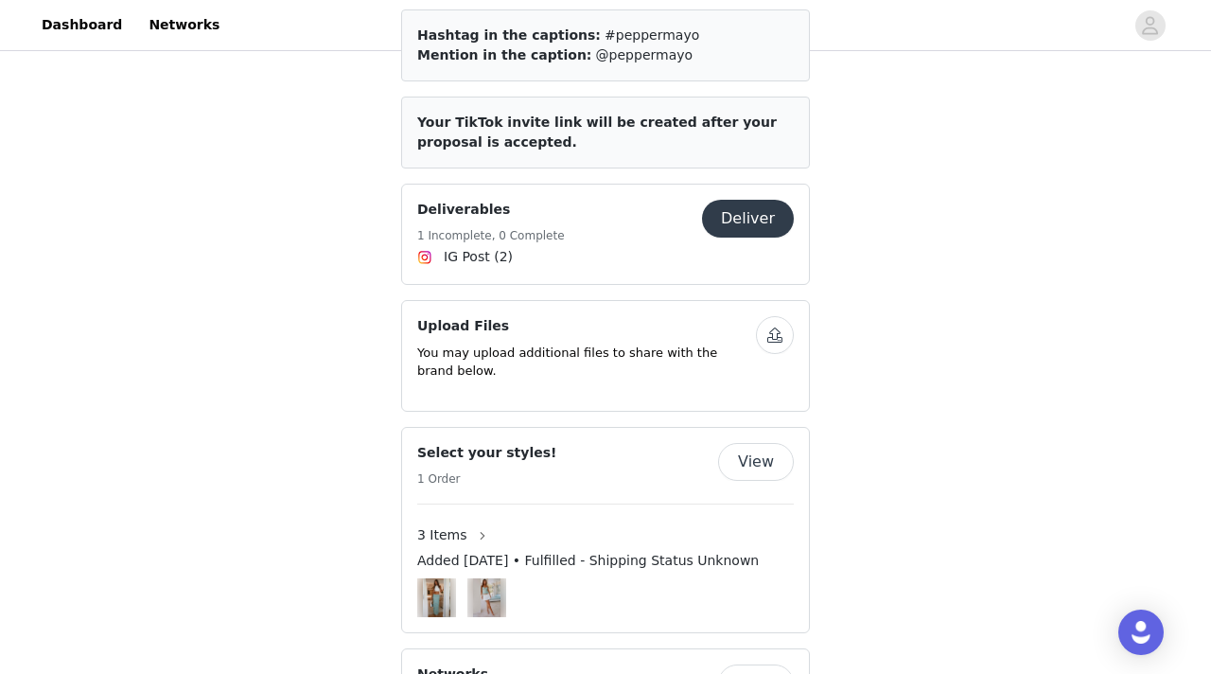
click at [754, 204] on button "Deliver" at bounding box center [748, 219] width 92 height 38
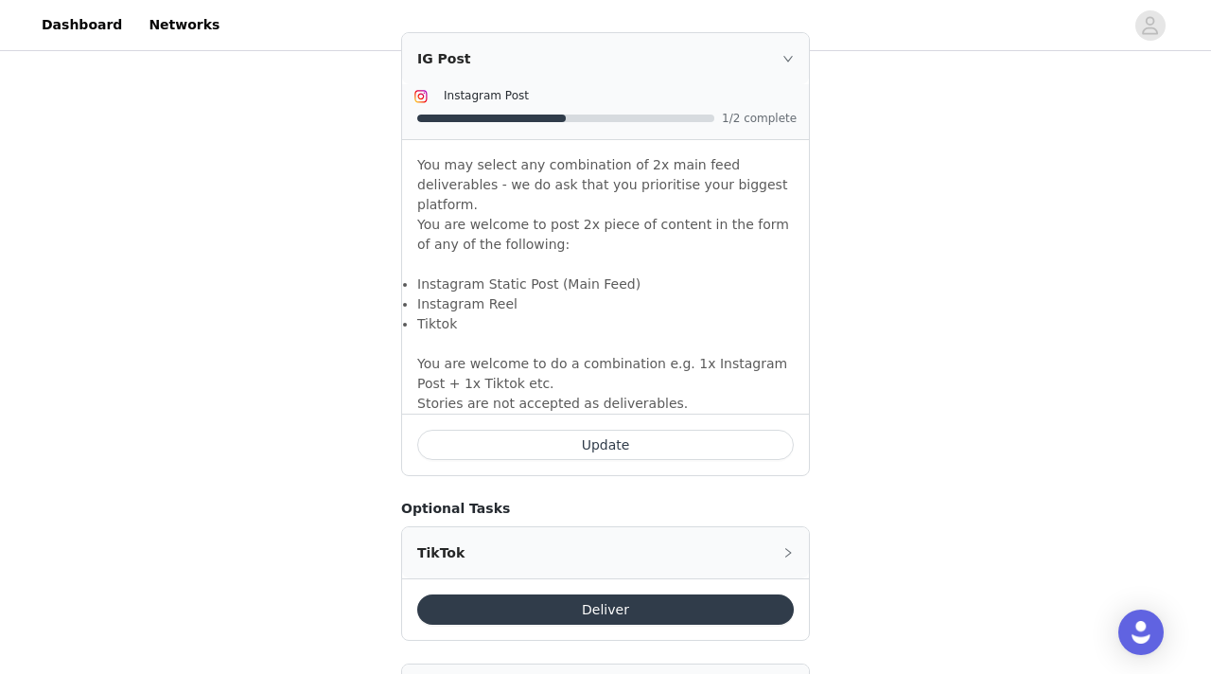
scroll to position [1268, 0]
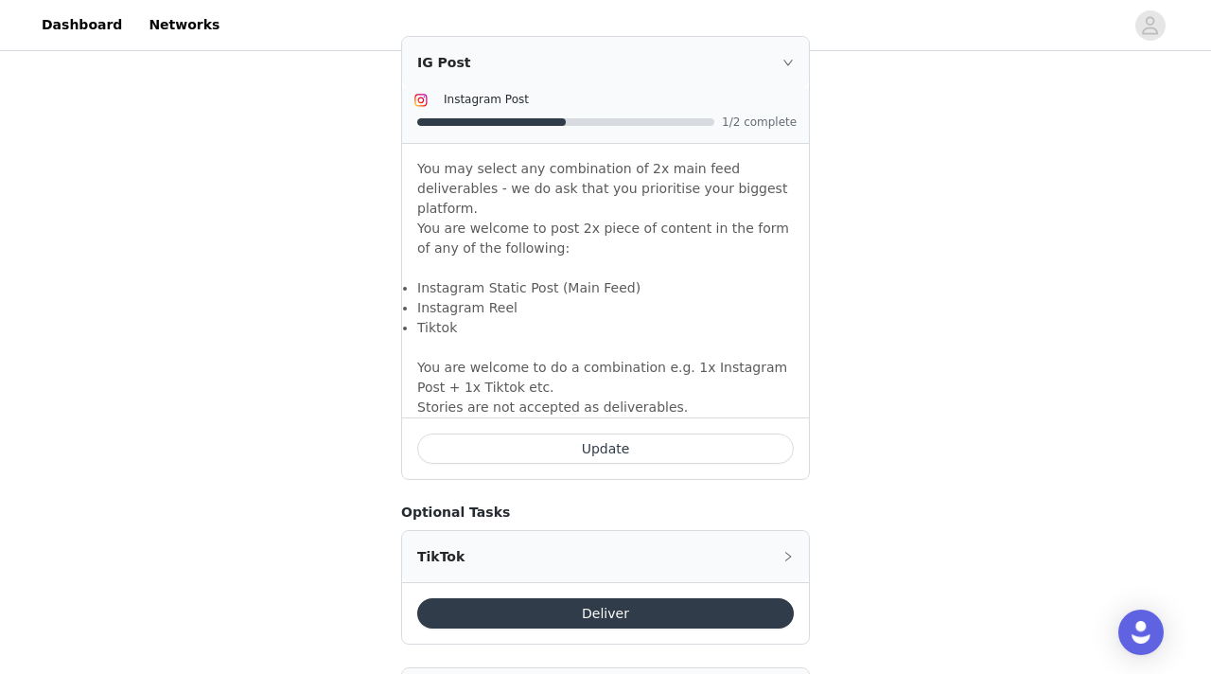
click at [758, 433] on button "Update" at bounding box center [605, 448] width 377 height 30
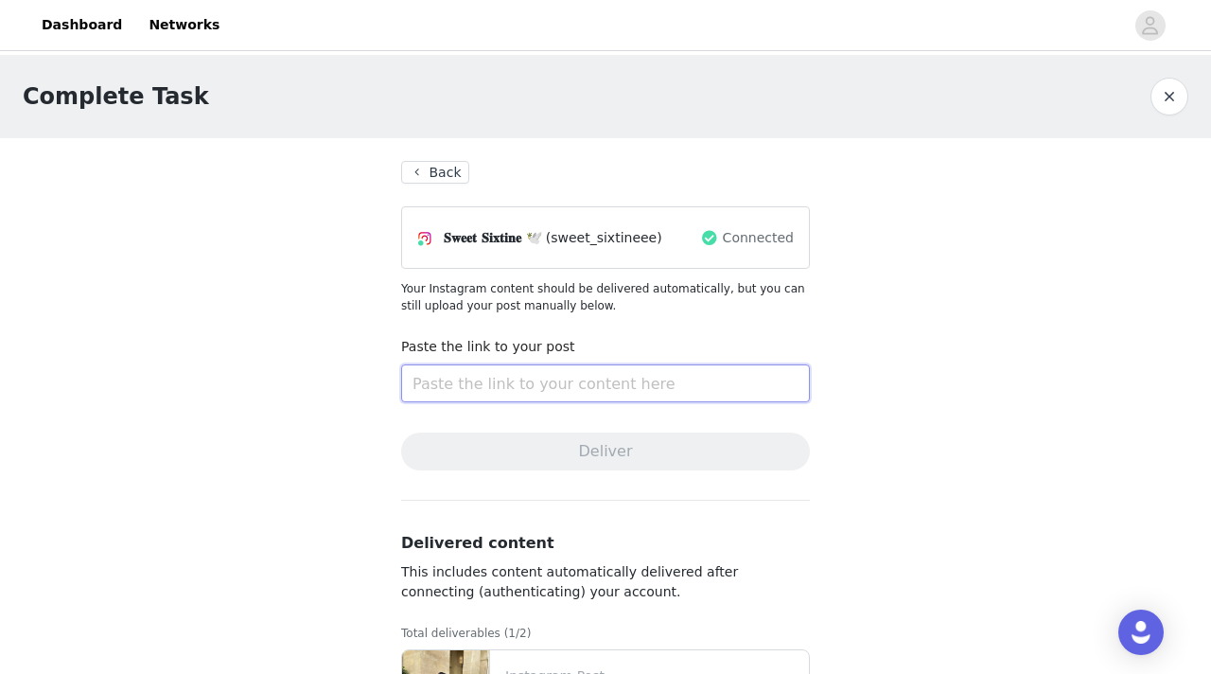
click at [732, 372] on input "text" at bounding box center [605, 383] width 409 height 38
paste input "[URL][DOMAIN_NAME]"
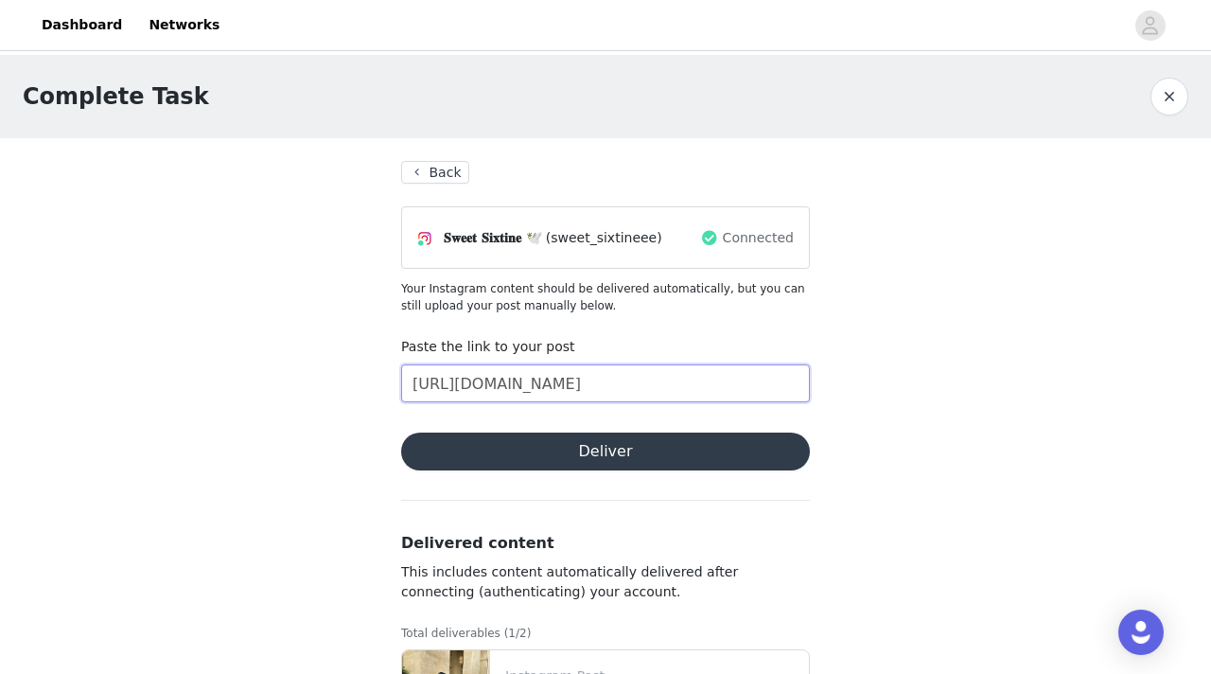
type input "[URL][DOMAIN_NAME]"
click at [727, 467] on button "Deliver" at bounding box center [605, 451] width 409 height 38
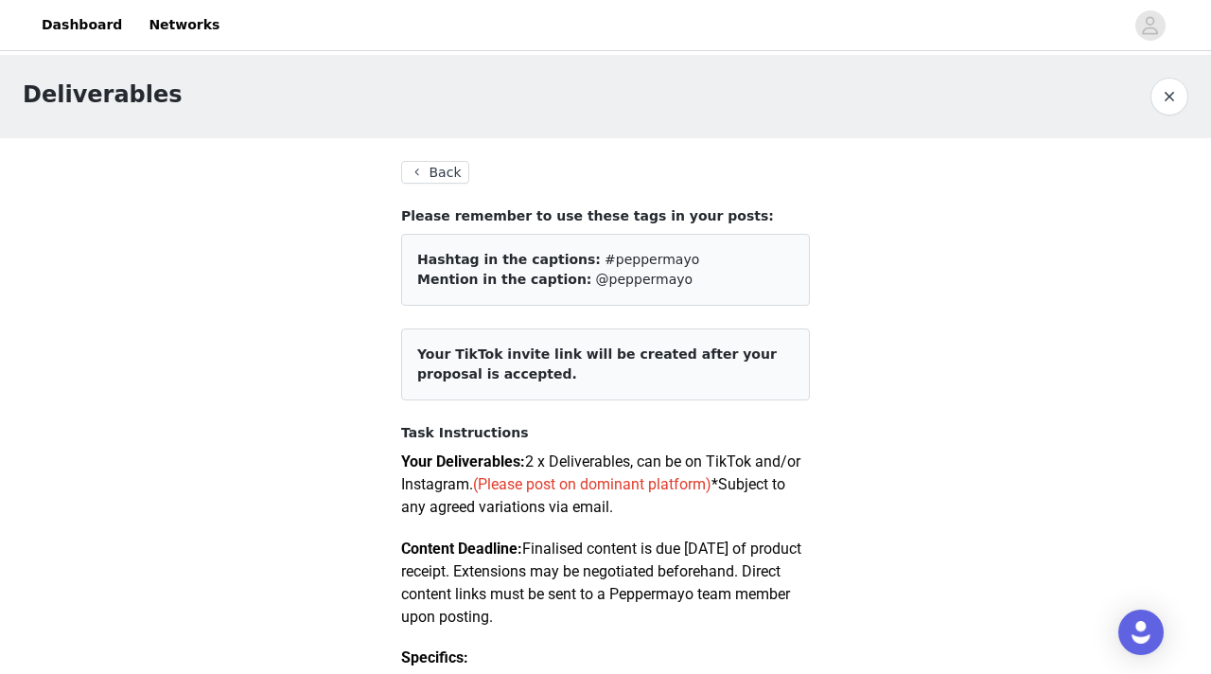
click at [436, 171] on button "Back" at bounding box center [435, 172] width 68 height 23
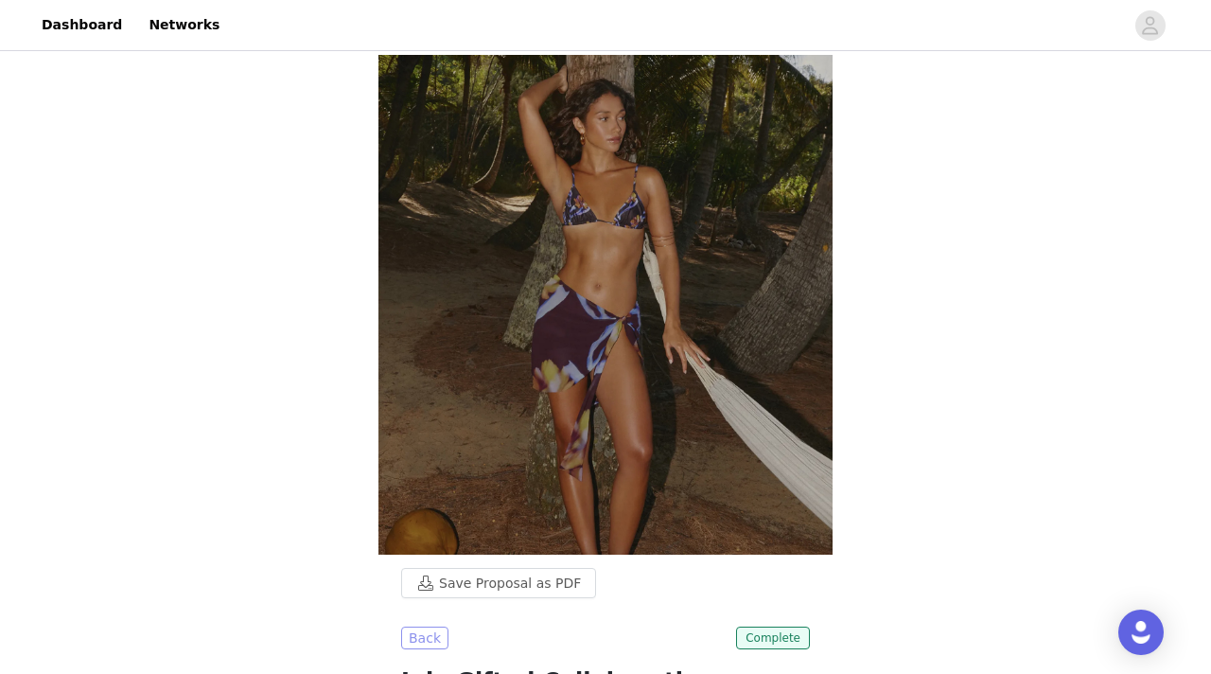
click at [425, 634] on button "Back" at bounding box center [424, 638] width 47 height 23
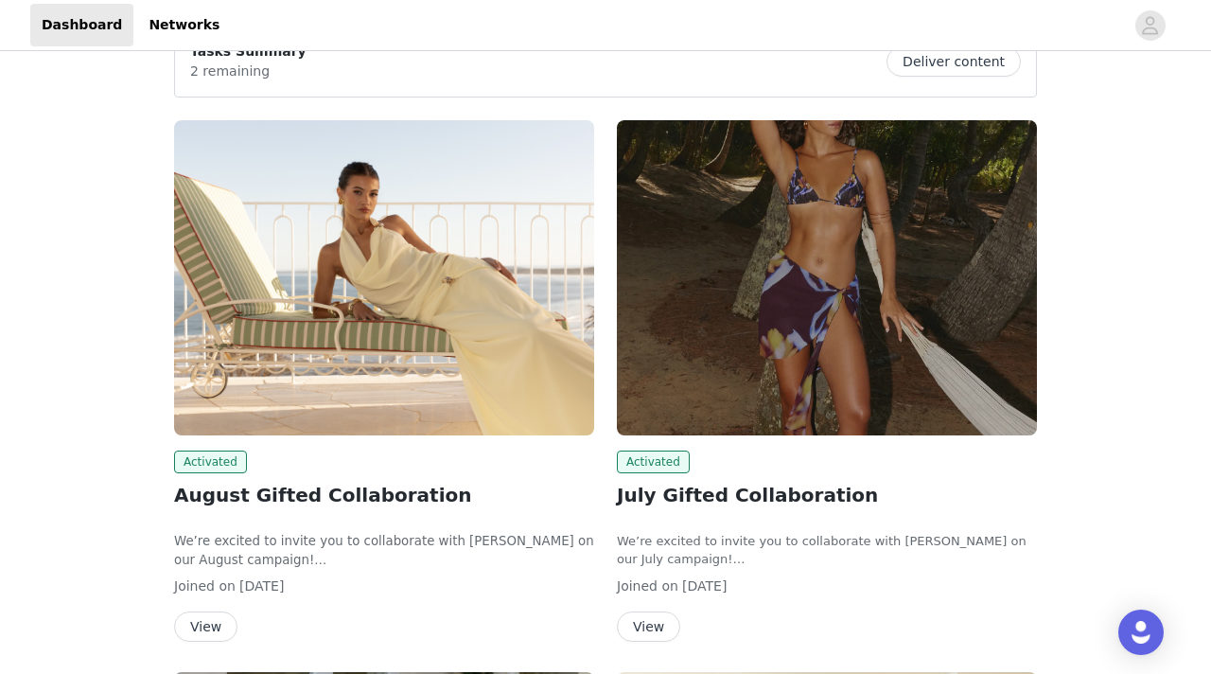
scroll to position [182, 0]
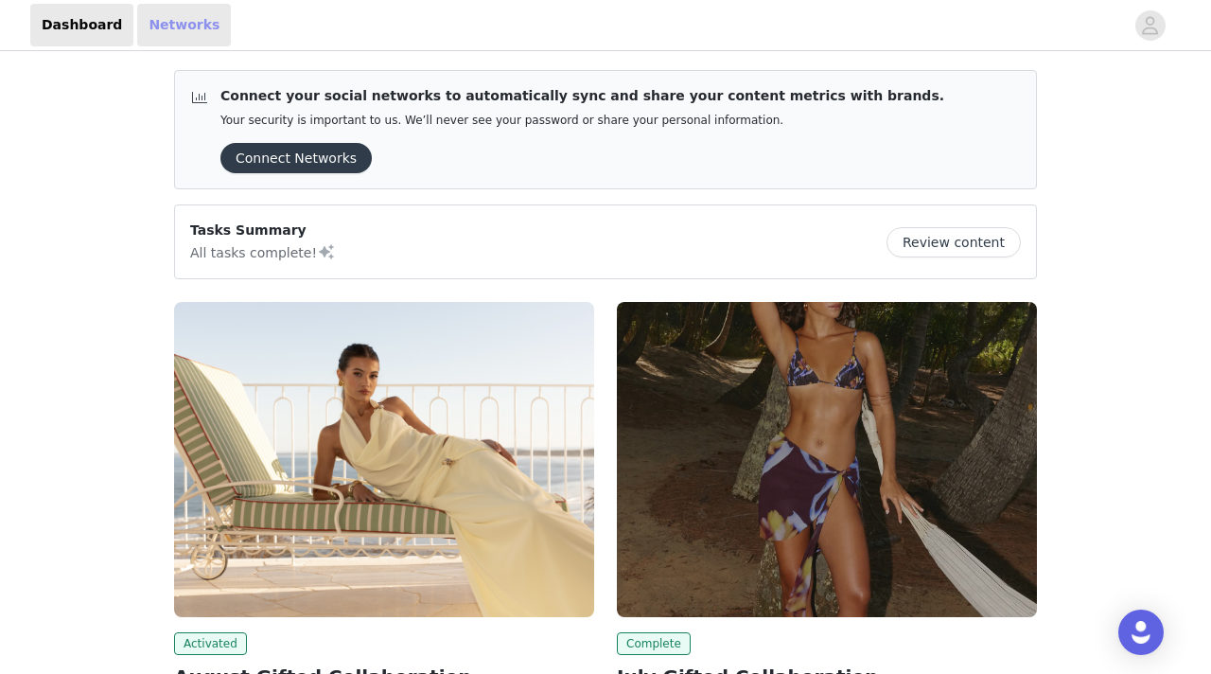
click at [167, 15] on link "Networks" at bounding box center [184, 25] width 94 height 43
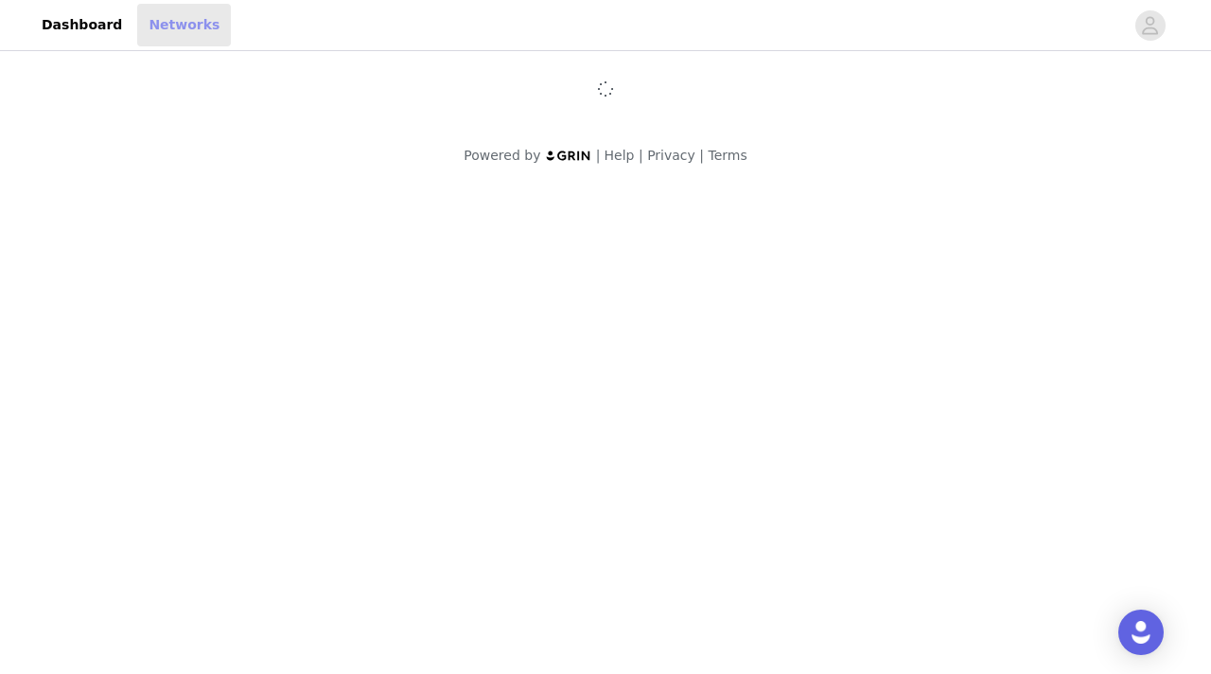
click at [167, 15] on link "Networks" at bounding box center [184, 25] width 94 height 43
click at [64, 24] on link "Dashboard" at bounding box center [81, 25] width 103 height 43
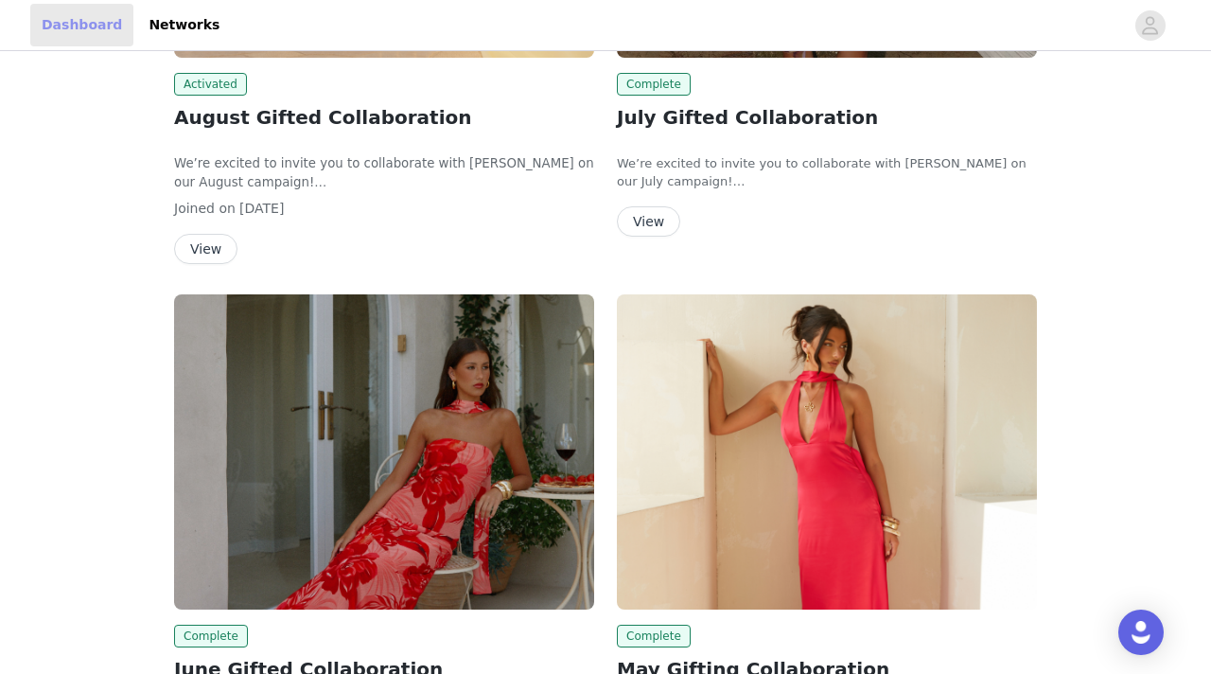
scroll to position [273, 0]
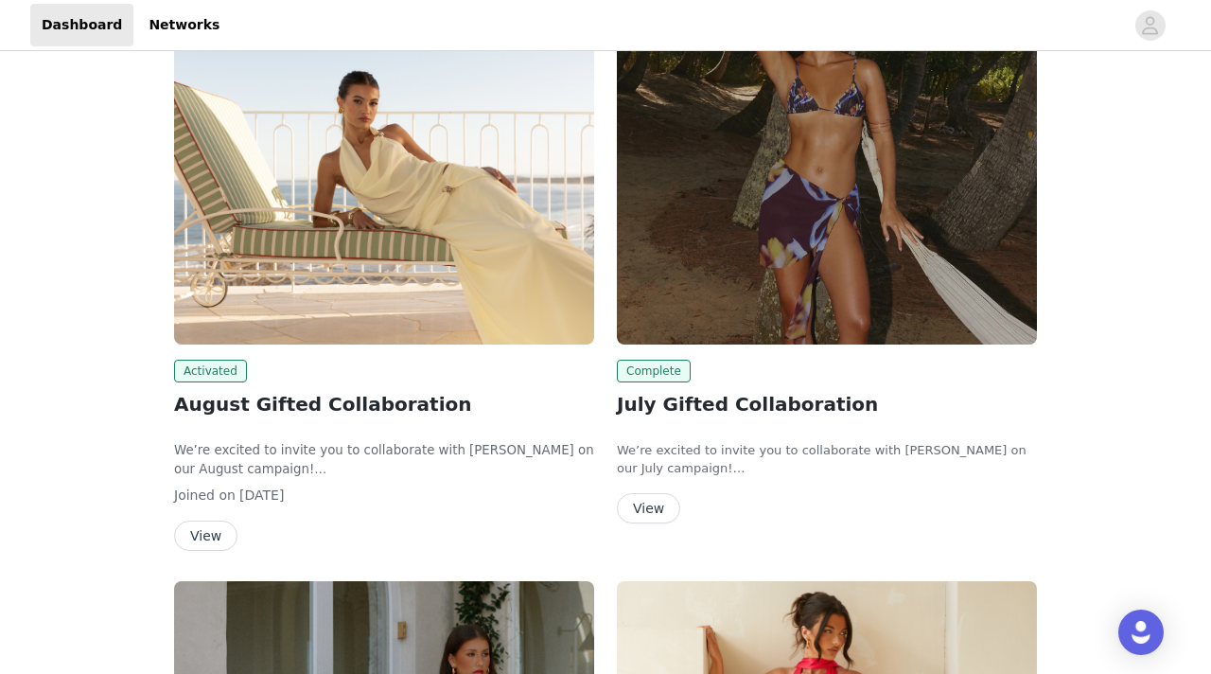
click at [206, 523] on button "View" at bounding box center [205, 536] width 63 height 30
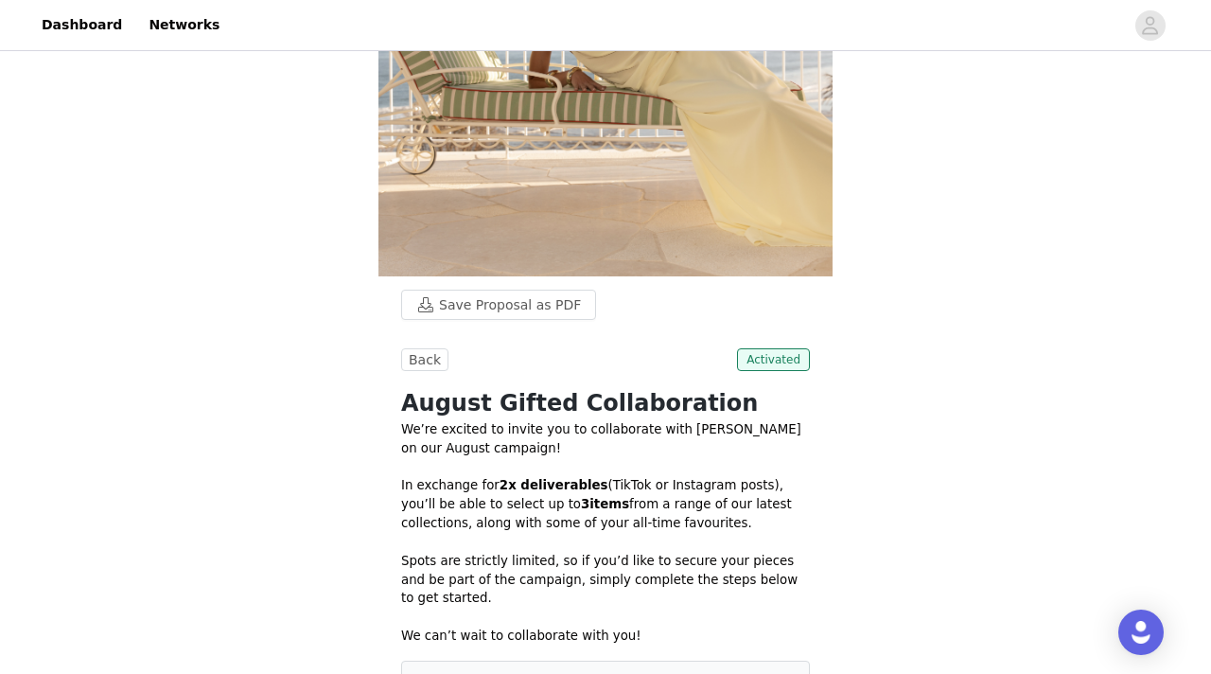
scroll to position [289, 0]
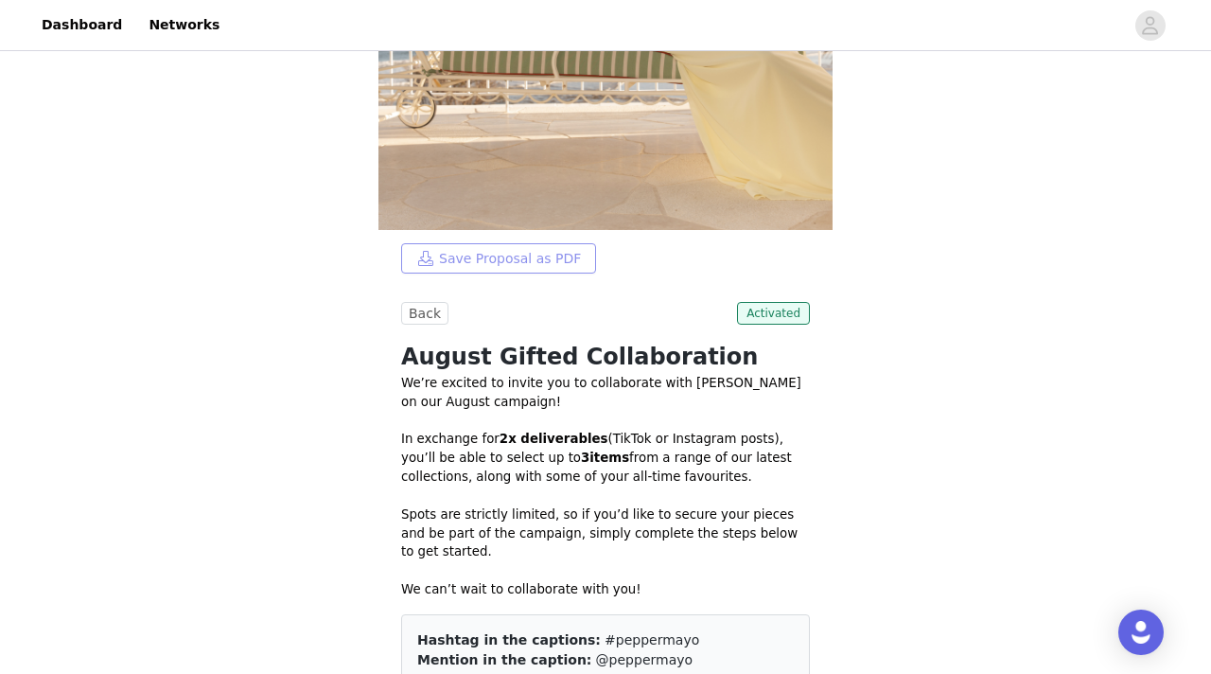
click at [508, 253] on button "Save Proposal as PDF" at bounding box center [498, 258] width 195 height 30
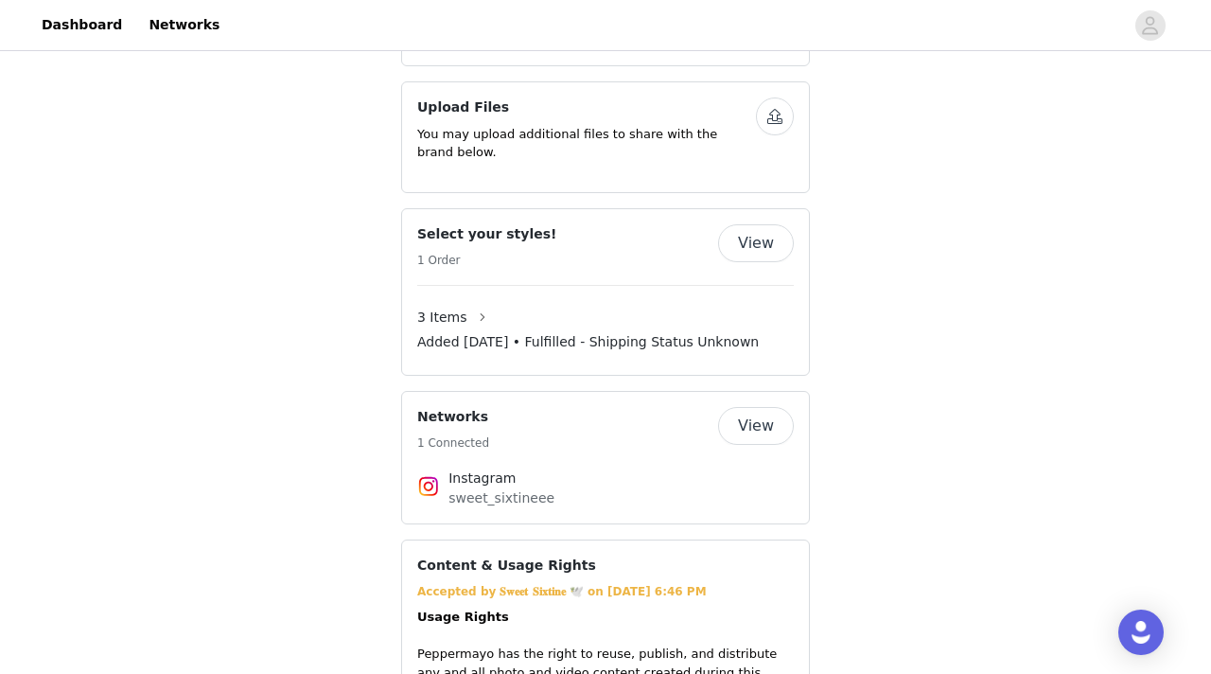
scroll to position [1148, 0]
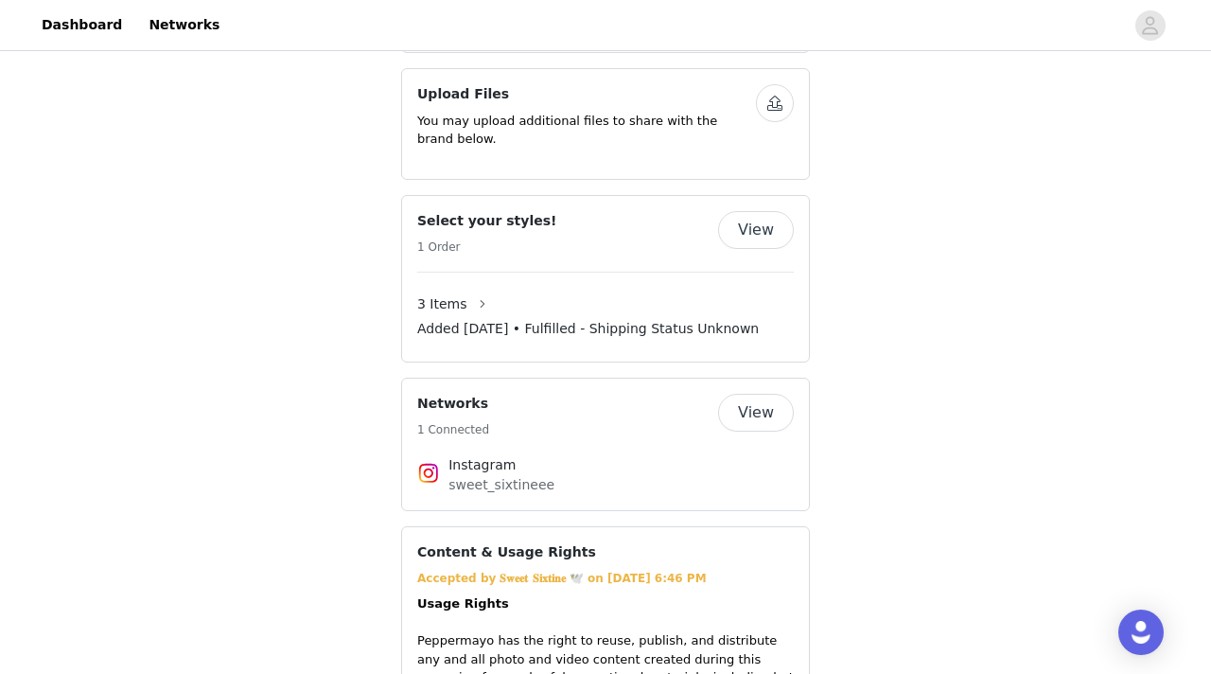
click at [770, 215] on button "View" at bounding box center [756, 230] width 76 height 38
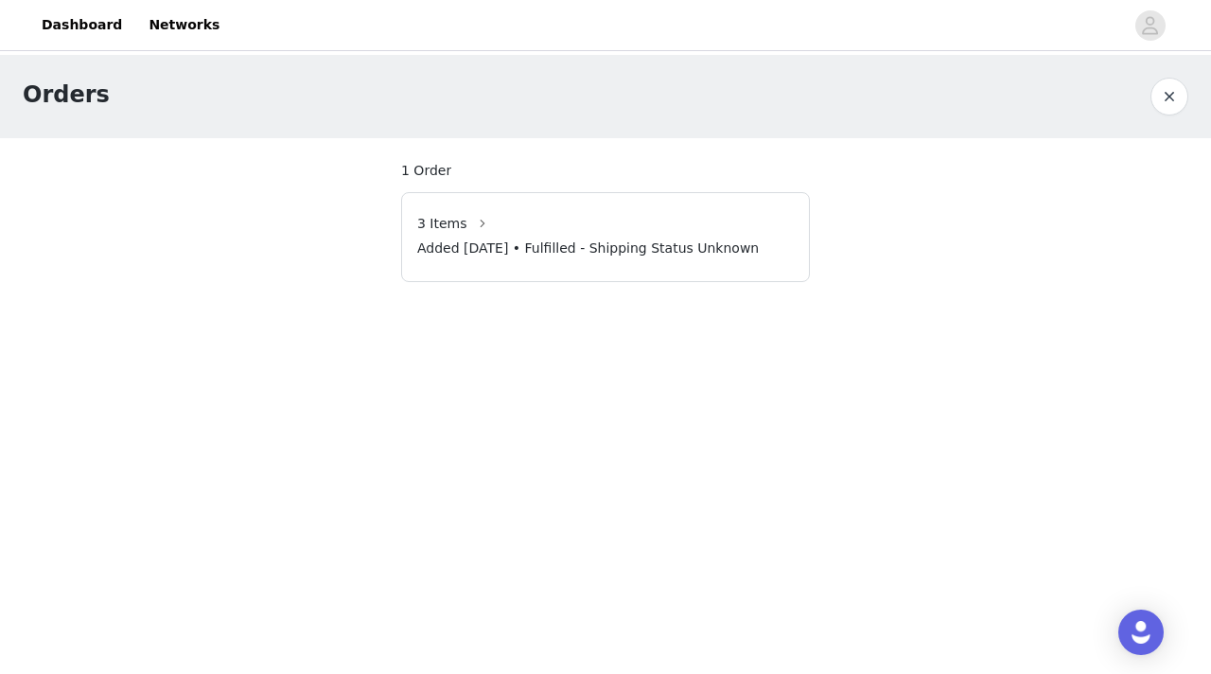
click at [731, 248] on span "Added Aug 10, 2025 • Fulfilled - Shipping Status Unknown" at bounding box center [588, 248] width 342 height 20
click at [1168, 101] on button "button" at bounding box center [1170, 97] width 38 height 38
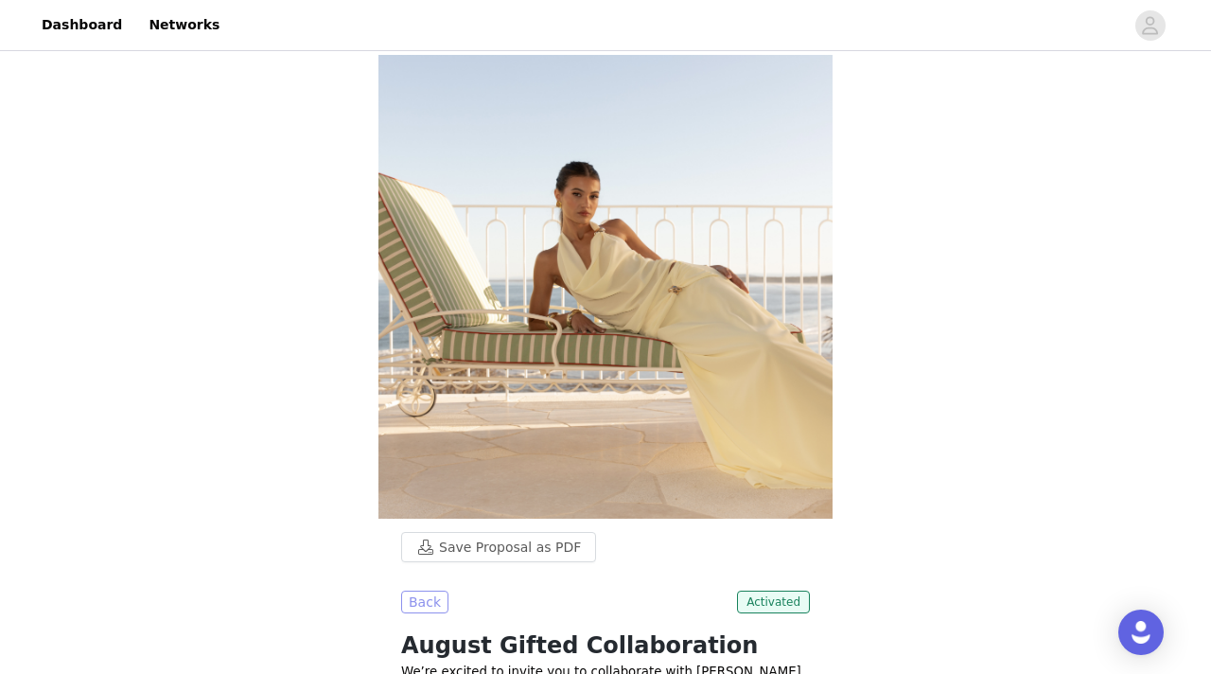
click at [422, 609] on button "Back" at bounding box center [424, 602] width 47 height 23
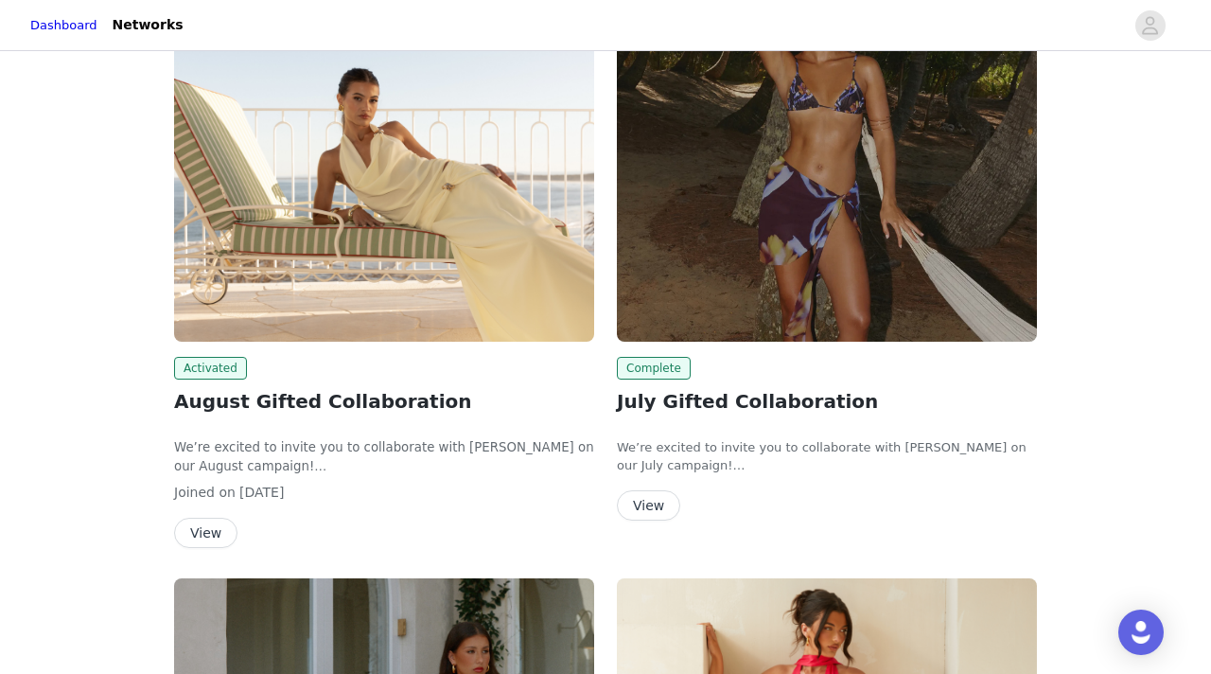
scroll to position [336, 0]
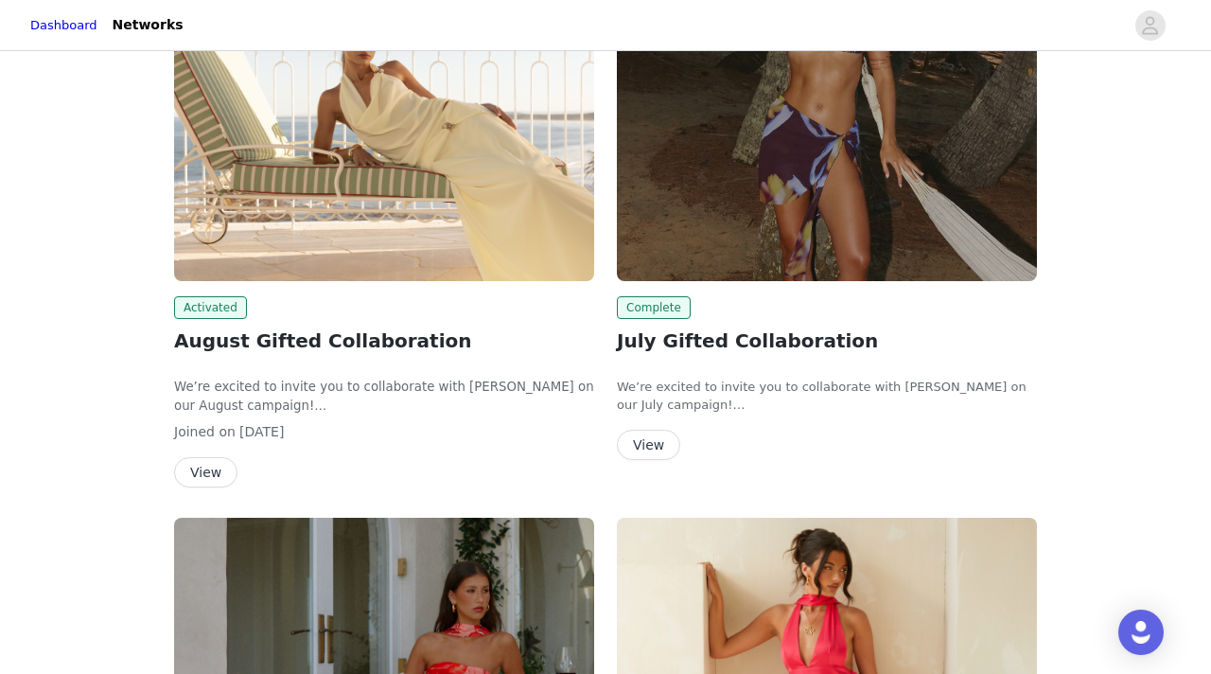
click at [697, 224] on img at bounding box center [827, 123] width 420 height 315
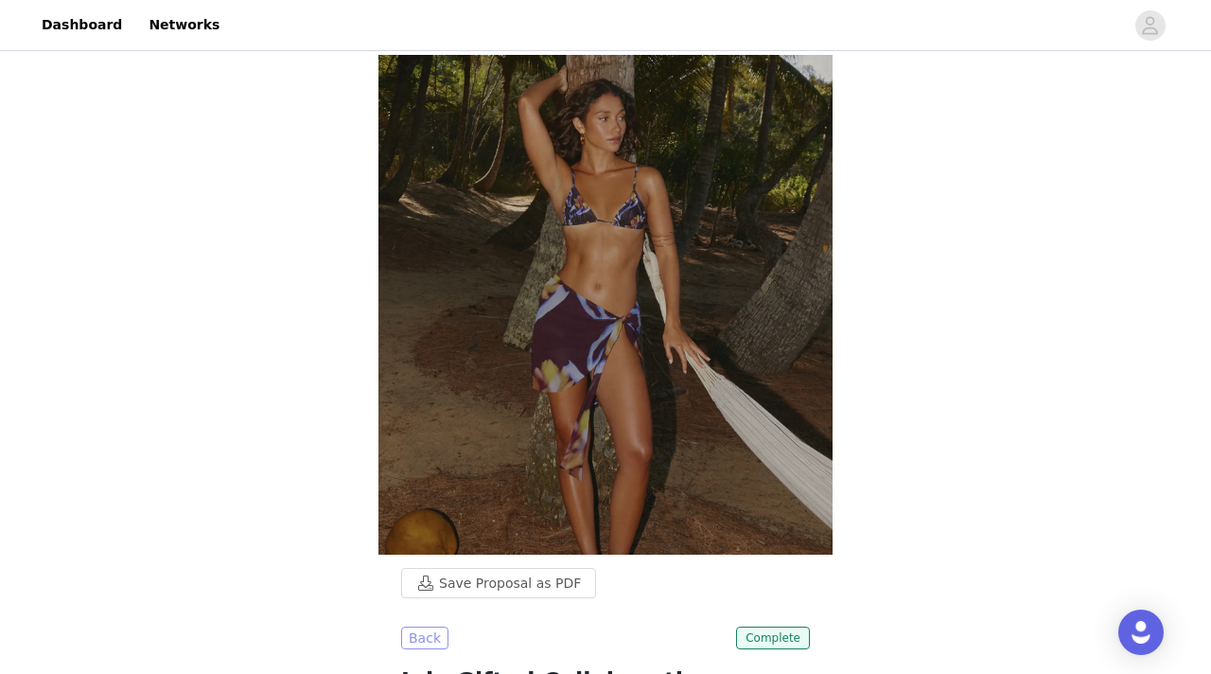
click at [417, 640] on button "Back" at bounding box center [424, 638] width 47 height 23
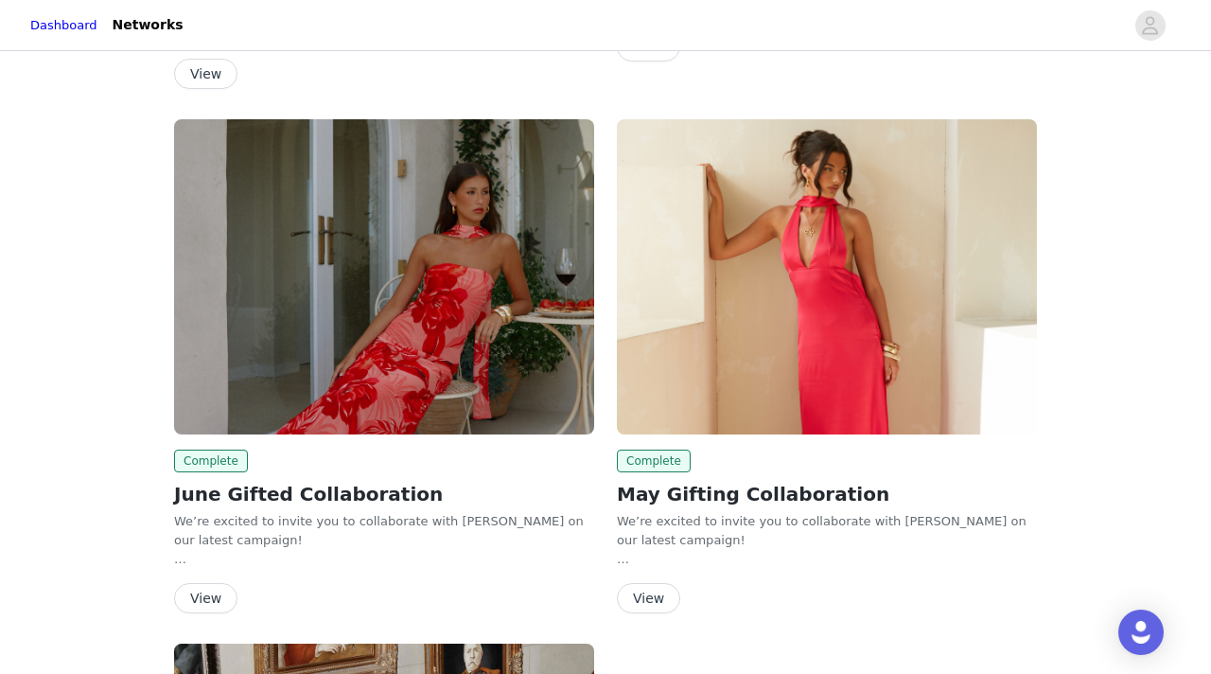
scroll to position [738, 0]
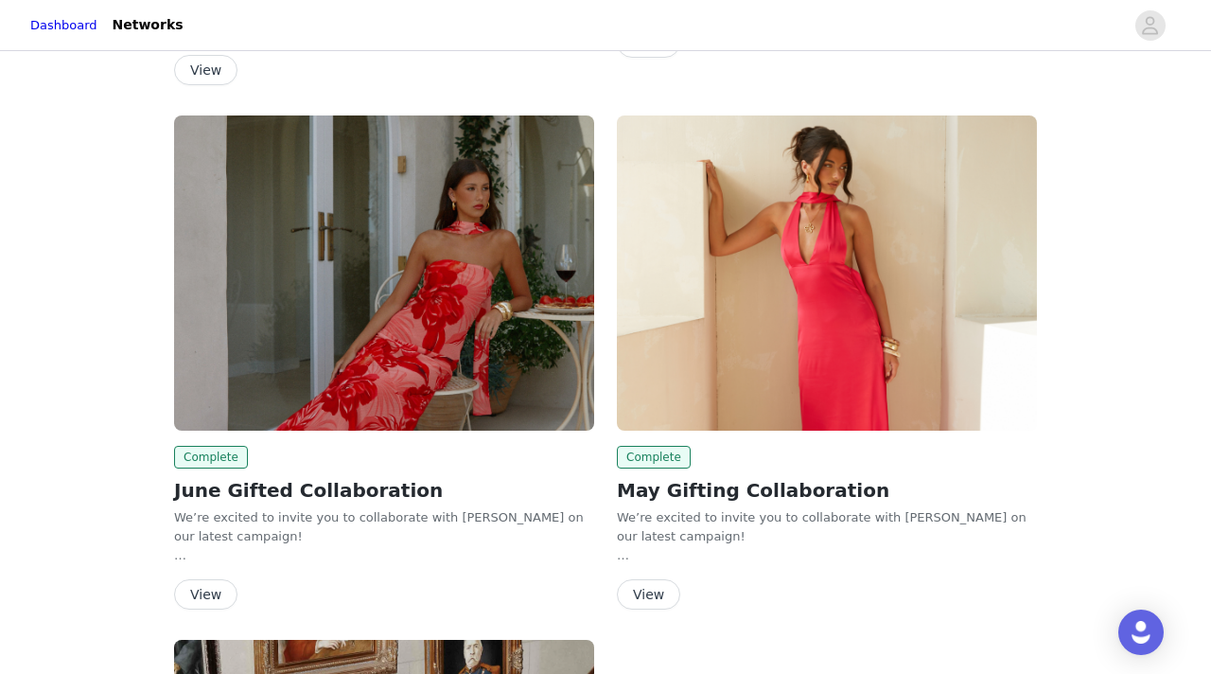
click at [347, 495] on h2 "June Gifted Collaboration" at bounding box center [384, 490] width 420 height 28
click at [304, 372] on img at bounding box center [384, 272] width 420 height 315
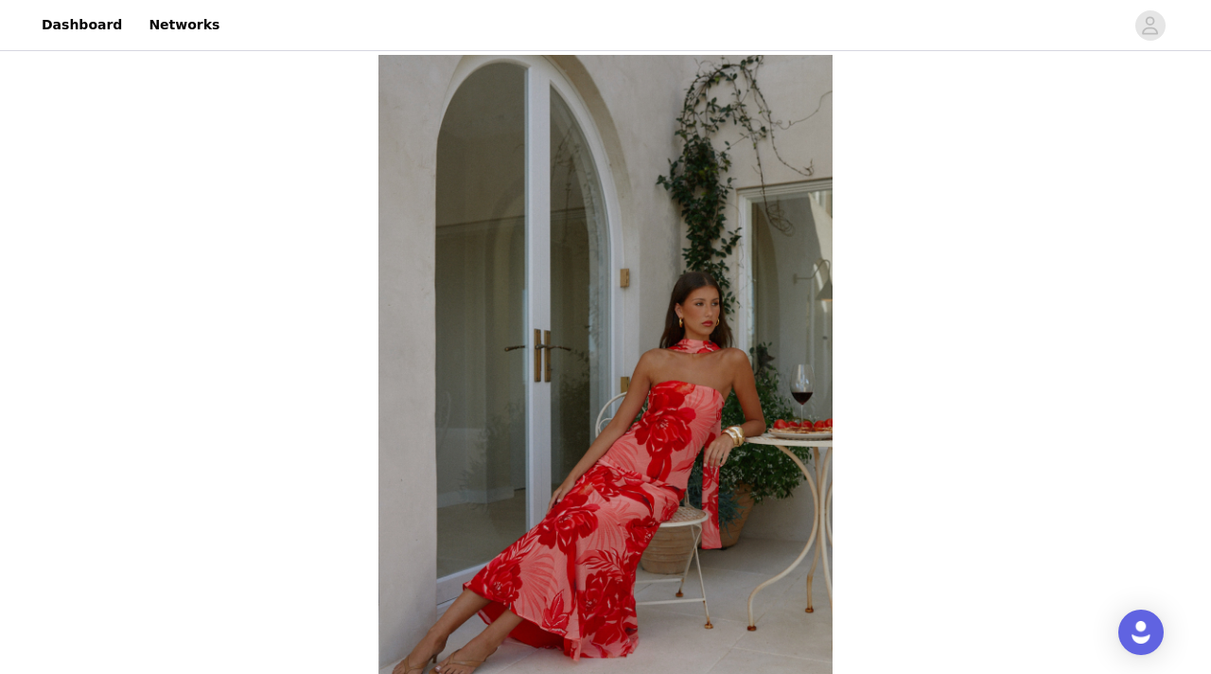
scroll to position [738, 0]
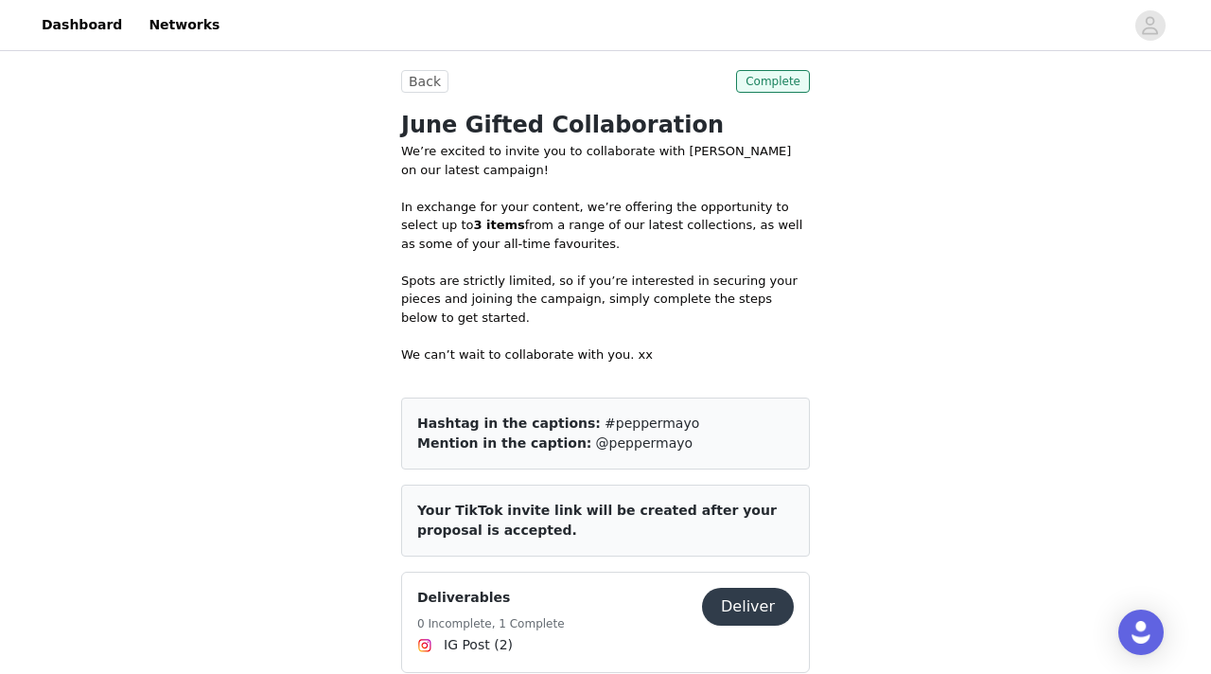
click at [419, 82] on button "Back" at bounding box center [424, 81] width 47 height 23
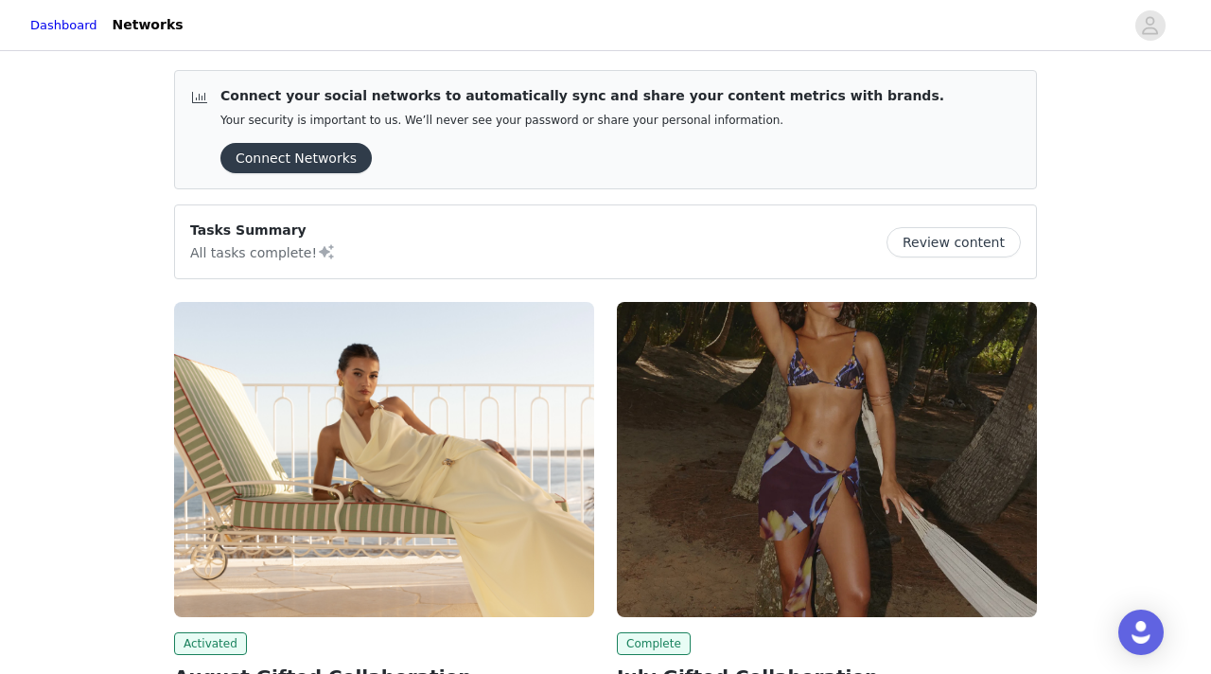
click at [395, 463] on img at bounding box center [384, 459] width 420 height 315
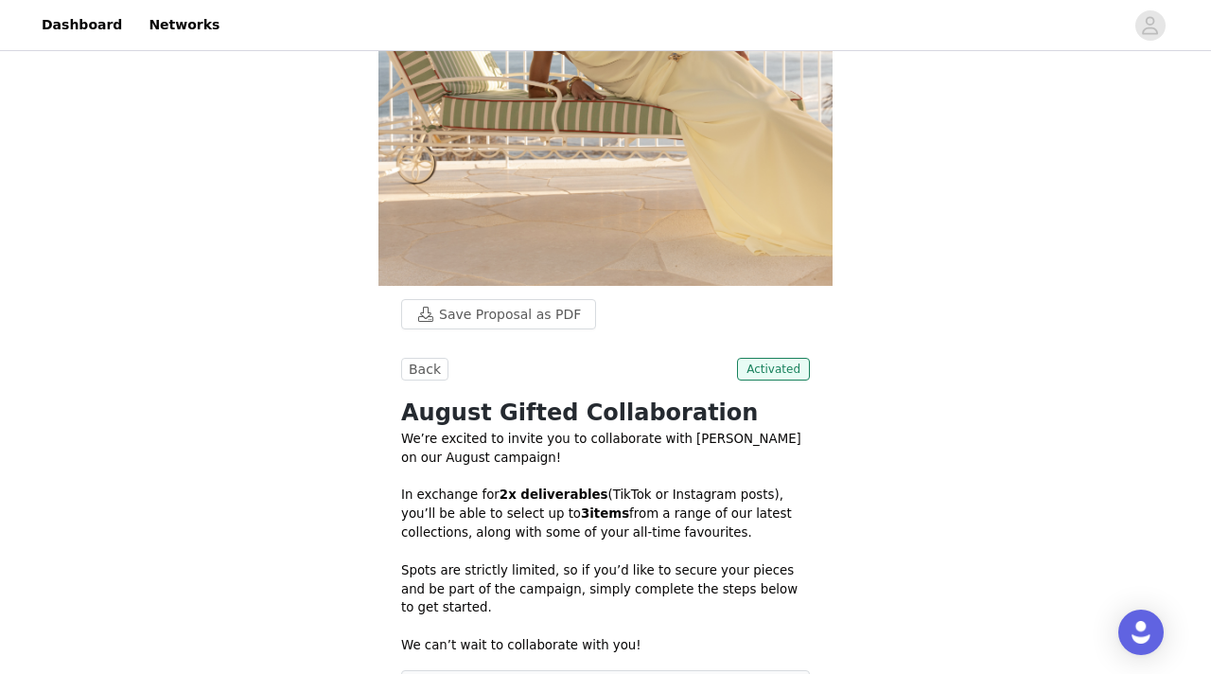
scroll to position [266, 0]
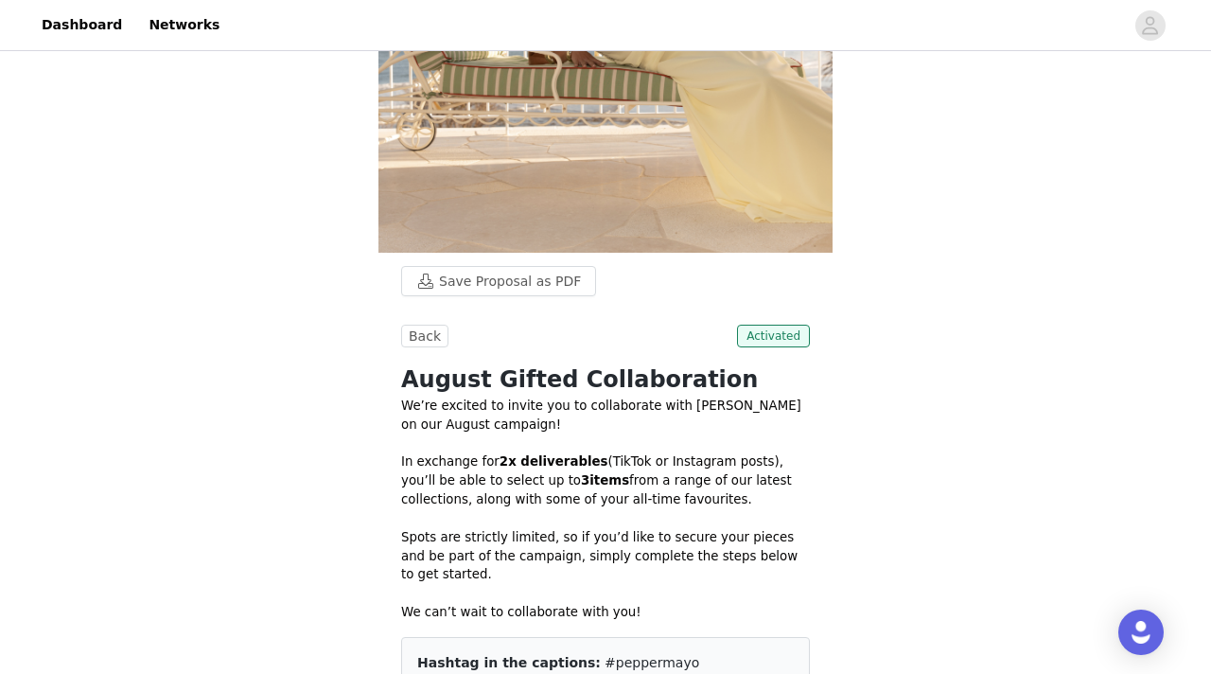
click at [424, 349] on div "Back Activated August Gifted Collaboration We’re excited to invite you to colla…" at bounding box center [605, 560] width 409 height 471
click at [424, 335] on button "Back" at bounding box center [424, 336] width 47 height 23
